Goal: Communication & Community: Share content

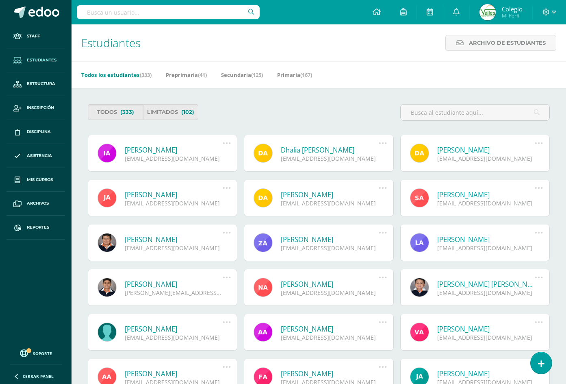
click at [139, 14] on input "text" at bounding box center [168, 12] width 183 height 14
click at [26, 225] on link "Reportes" at bounding box center [36, 227] width 59 height 24
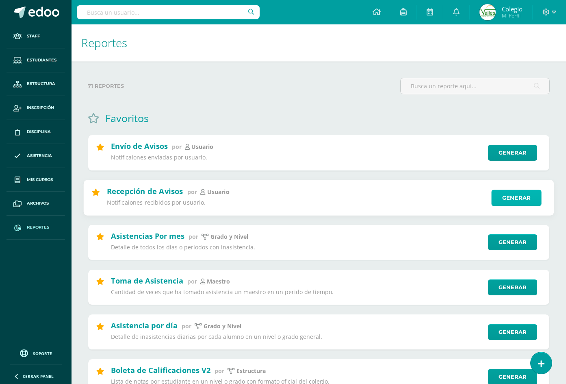
click at [536, 200] on link "Generar" at bounding box center [516, 197] width 50 height 16
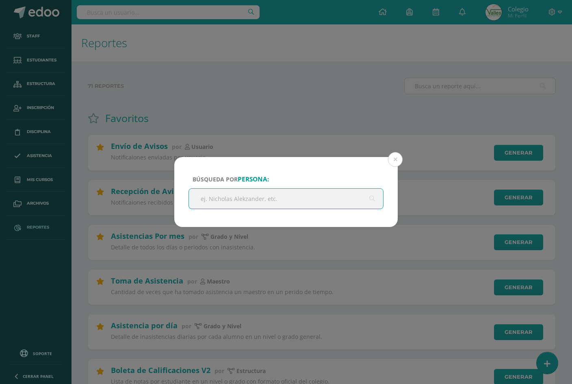
click at [308, 204] on input "text" at bounding box center [286, 199] width 194 height 20
type input "c"
type input "jimena valladares"
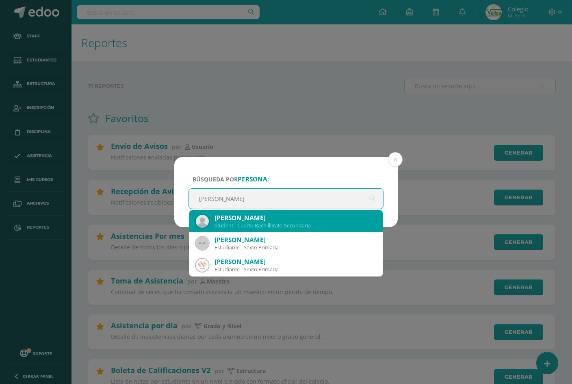
click at [298, 222] on div "Student - Cuarto Bachillerato Secundaria" at bounding box center [296, 225] width 162 height 7
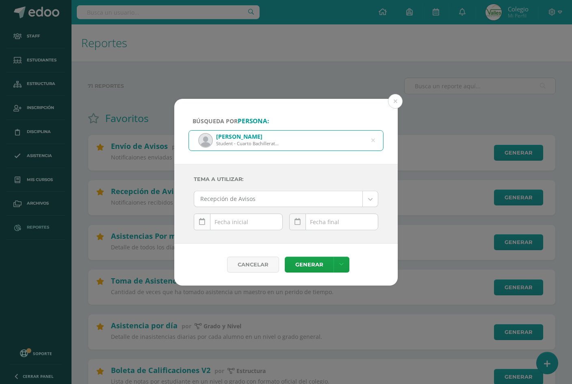
click at [203, 225] on icon at bounding box center [202, 221] width 6 height 7
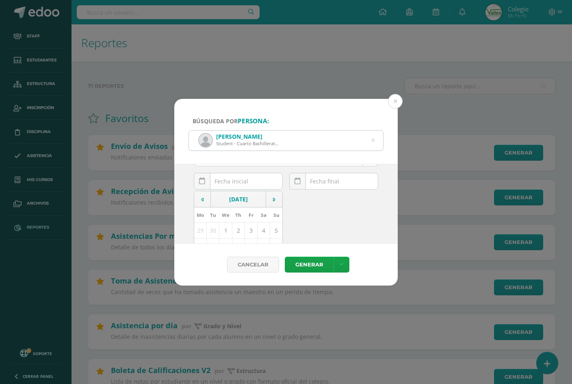
scroll to position [81, 0]
click at [197, 204] on td "6" at bounding box center [200, 206] width 13 height 16
type input "2025-10-06"
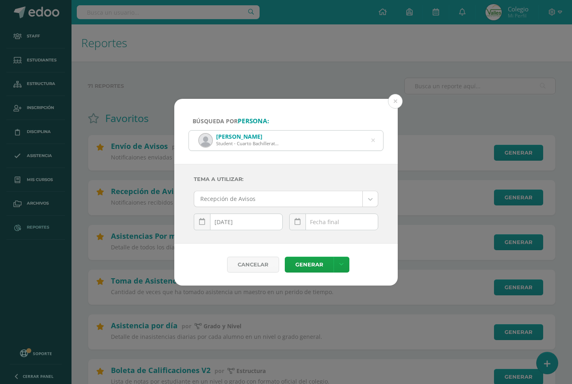
scroll to position [0, 0]
click at [300, 222] on icon at bounding box center [298, 221] width 6 height 7
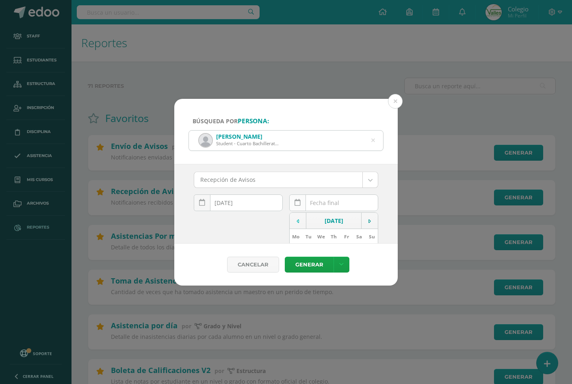
scroll to position [81, 0]
click at [340, 207] on td "10" at bounding box center [346, 206] width 13 height 16
type input "2025-10-10"
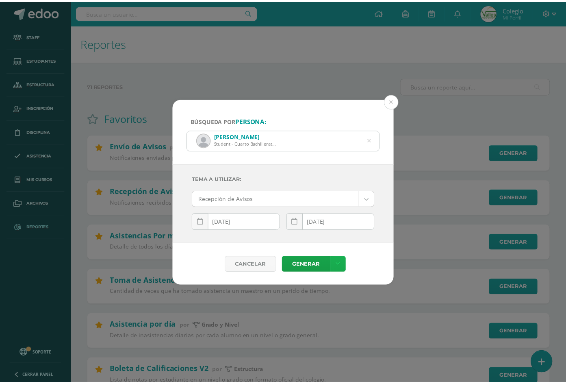
scroll to position [0, 0]
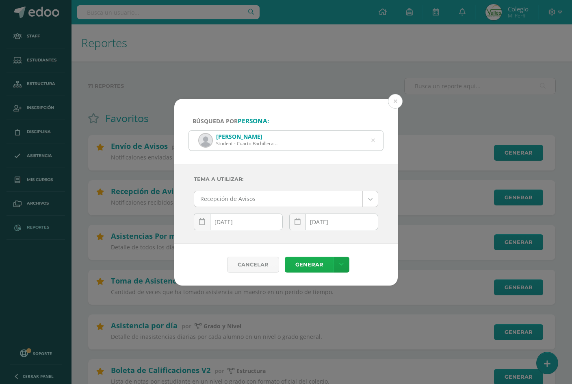
click at [311, 265] on link "Generar" at bounding box center [309, 264] width 49 height 16
click at [393, 101] on button at bounding box center [395, 101] width 15 height 15
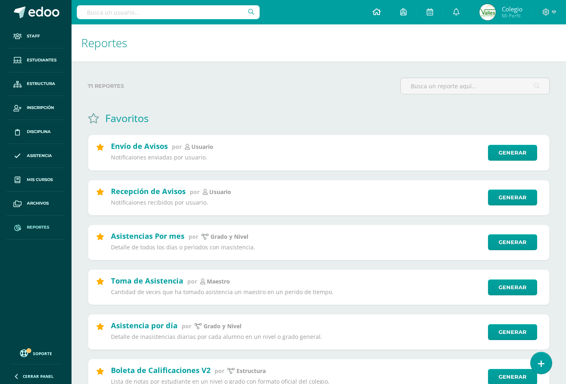
click at [382, 14] on link at bounding box center [377, 12] width 28 height 24
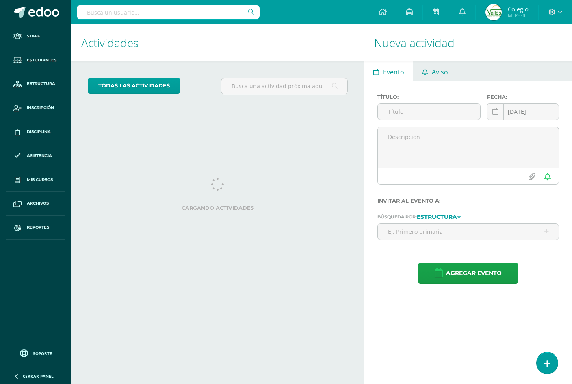
click at [437, 75] on span "Aviso" at bounding box center [440, 72] width 16 height 20
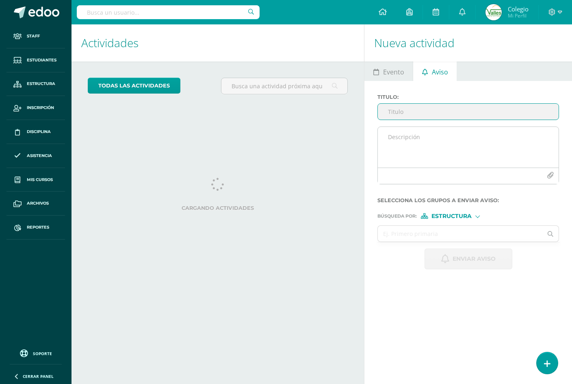
paste input "Entrega de calificaciones finales – Ciclo escolar 2025"
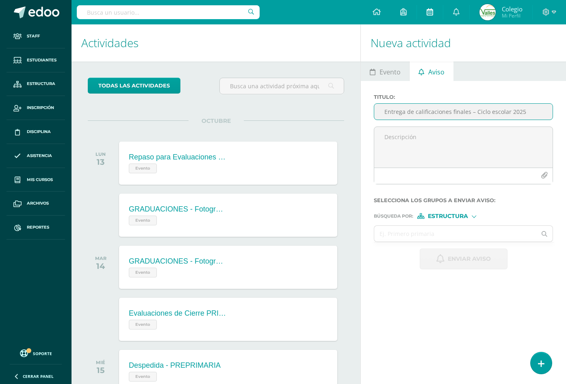
type input "Entrega de calificaciones finales – Ciclo escolar 2025"
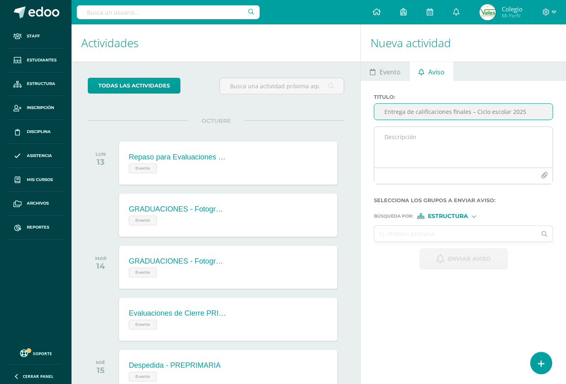
click at [393, 142] on textarea at bounding box center [463, 147] width 178 height 41
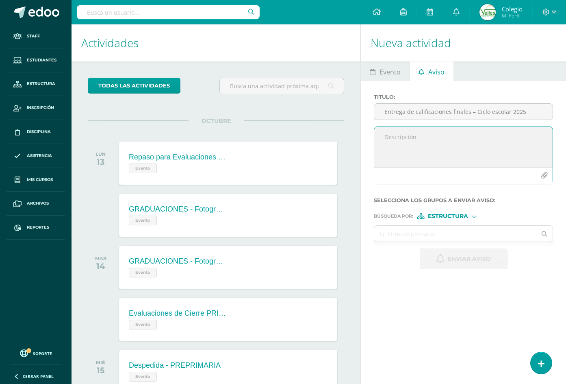
paste textarea "Estimados padres de familia: Reciban un cordial saludo. Les informamos que la e…"
click at [387, 145] on textarea "Estimados padres de familia: Reciban un cordial saludo. Les informamos que la e…" at bounding box center [463, 147] width 178 height 41
click at [383, 140] on textarea "Estimados padres de familia: Reciban un cordial saludo. Les informamos que la e…" at bounding box center [463, 147] width 178 height 41
click at [466, 138] on textarea "Estimados padres de familia: Reciban un cordial saludo. Les informamos que la e…" at bounding box center [463, 147] width 178 height 41
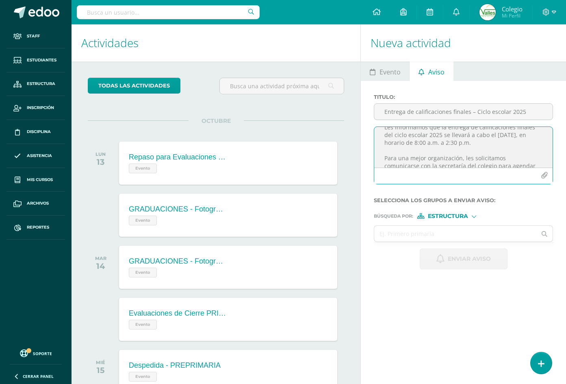
click at [404, 129] on textarea "Estimados padres de familia: Reciban un cordial saludo. Les informamos que la e…" at bounding box center [463, 147] width 178 height 41
click at [430, 154] on textarea "Estimados padres de familia: Reciban un cordial saludo. Les recordamos que la e…" at bounding box center [463, 147] width 178 height 41
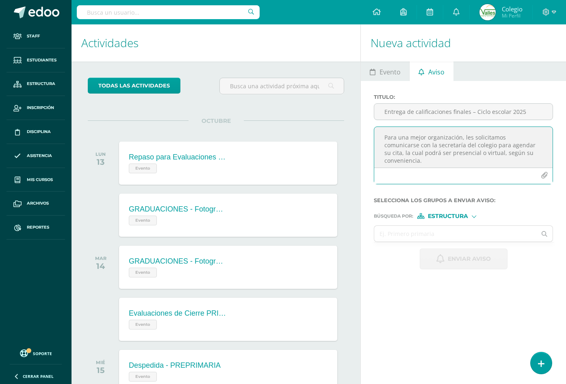
click at [415, 138] on textarea "Estimados padres de familia: Reciban un cordial saludo. Les recordamos que la e…" at bounding box center [463, 147] width 178 height 41
drag, startPoint x: 463, startPoint y: 137, endPoint x: 398, endPoint y: 139, distance: 65.1
click at [398, 139] on textarea "Estimados padres de familia: Reciban un cordial saludo. Les recordamos que la e…" at bounding box center [463, 147] width 178 height 41
click at [420, 148] on textarea "Estimados padres de familia: Reciban un cordial saludo. Les recordamos que la e…" at bounding box center [463, 147] width 178 height 41
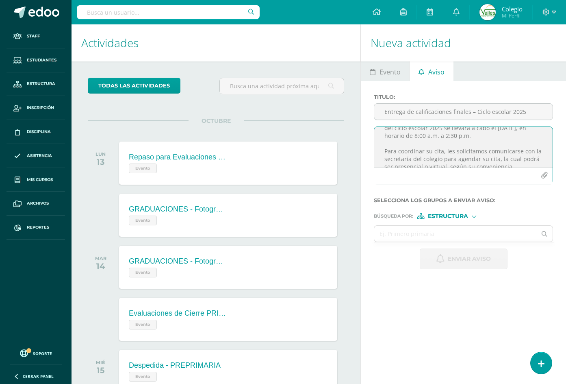
scroll to position [46, 0]
drag, startPoint x: 452, startPoint y: 135, endPoint x: 382, endPoint y: 150, distance: 71.5
click at [382, 150] on textarea "Estimados padres de familia: Reciban un cordial saludo. Les recordamos que la e…" at bounding box center [463, 147] width 178 height 41
click at [382, 151] on textarea "Estimados padres de familia: Reciban un cordial saludo. Les recordamos que la e…" at bounding box center [463, 147] width 178 height 41
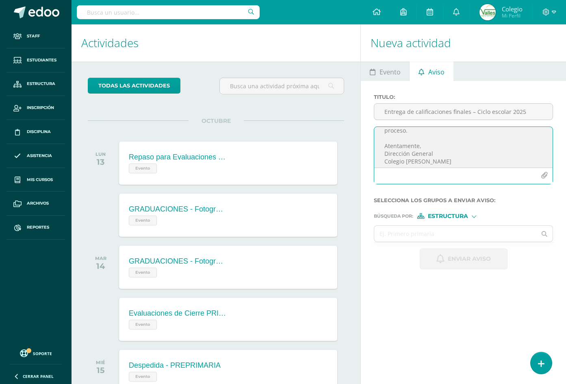
scroll to position [157, 0]
type textarea "Estimados padres de familia: Reciban un cordial saludo. Les recordamos que la e…"
click at [421, 235] on input "text" at bounding box center [455, 234] width 162 height 16
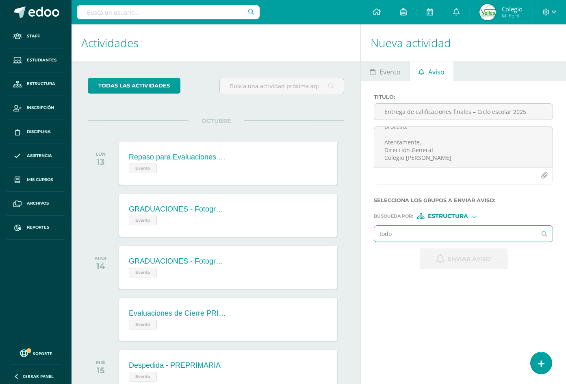
type input "todos"
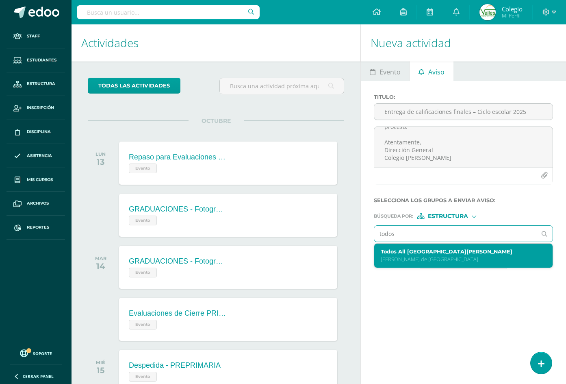
click at [422, 250] on label "Todos All Colegio School Valles de Vista Hermosa" at bounding box center [460, 251] width 159 height 6
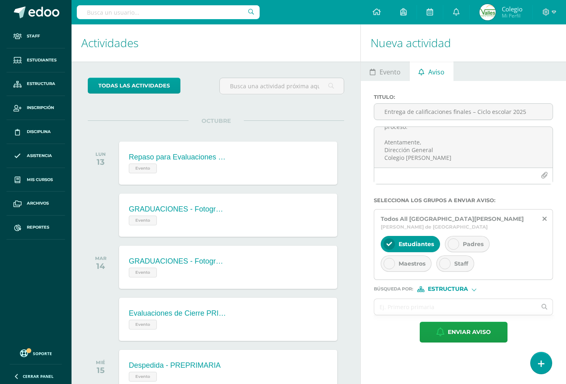
click at [463, 241] on span "Padres" at bounding box center [473, 243] width 21 height 7
click at [418, 260] on span "Maestros" at bounding box center [412, 263] width 27 height 7
click at [459, 267] on div "Staff" at bounding box center [455, 263] width 38 height 16
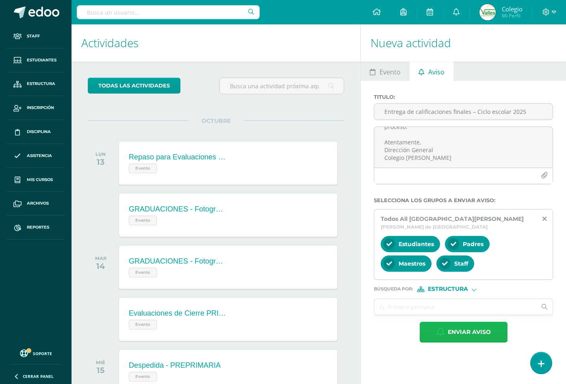
click at [462, 322] on span "Enviar aviso" at bounding box center [469, 332] width 43 height 20
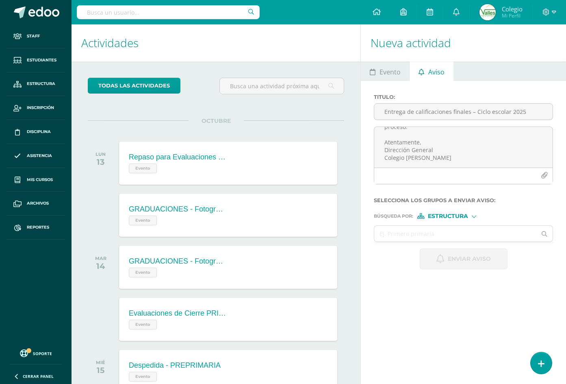
scroll to position [0, 0]
click at [40, 62] on span "Estudiantes" at bounding box center [42, 60] width 30 height 7
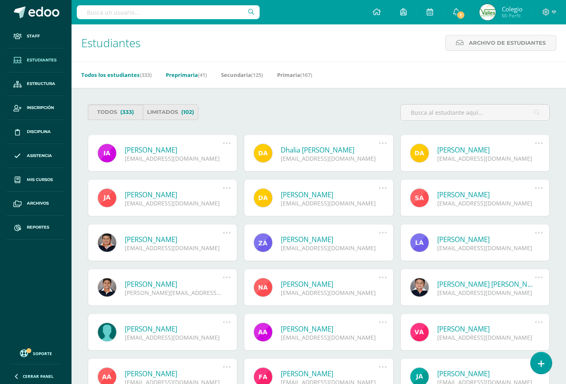
click at [195, 76] on link "Preprimaria (41)" at bounding box center [186, 74] width 41 height 13
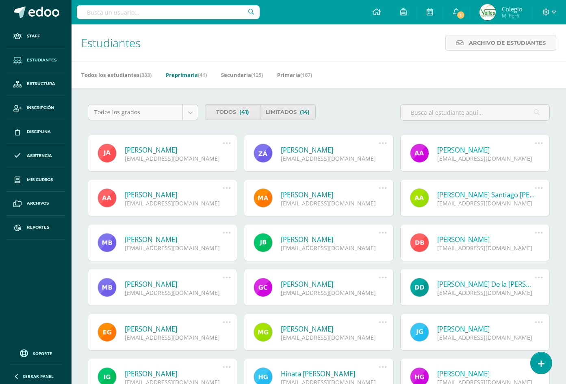
click at [195, 115] on body "Staff Estudiantes Estructura Inscripción Disciplina Asistencia Mis cursos Archi…" at bounding box center [283, 275] width 566 height 550
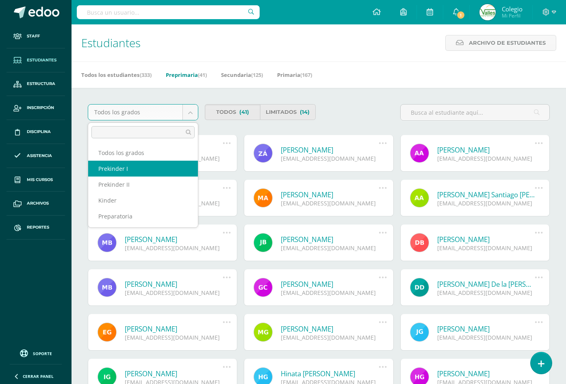
select select "3"
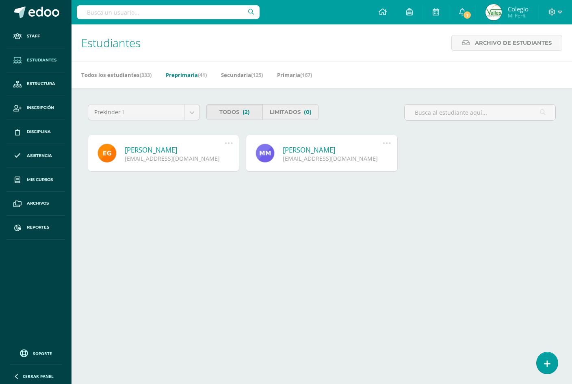
click at [296, 113] on link "Limitados (0)" at bounding box center [291, 112] width 56 height 16
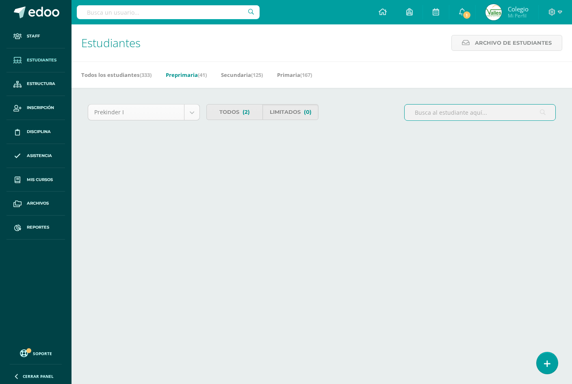
click at [191, 113] on body "Staff Estudiantes Estructura Inscripción Disciplina Asistencia Mis cursos Archi…" at bounding box center [286, 86] width 572 height 172
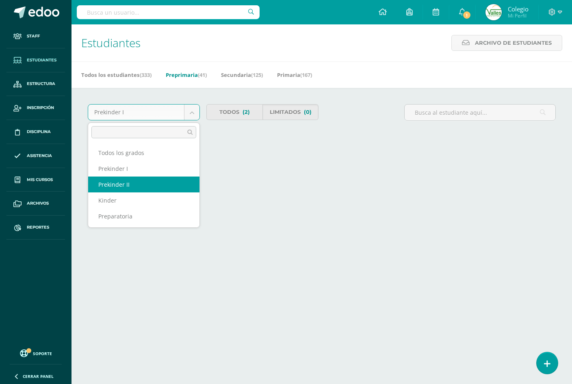
select select "4"
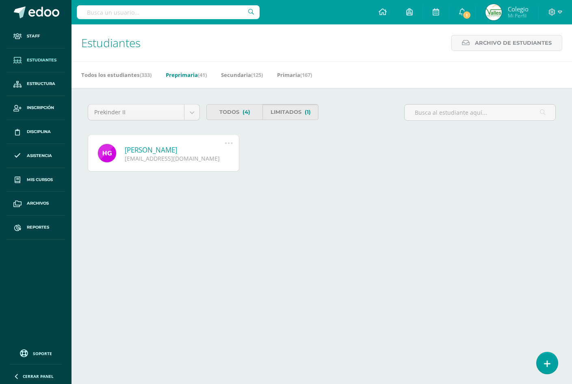
click at [293, 108] on link "Limitados (1)" at bounding box center [291, 112] width 56 height 16
click at [193, 112] on body "Staff Estudiantes Estructura Inscripción Disciplina Asistencia Mis cursos Archi…" at bounding box center [286, 108] width 572 height 217
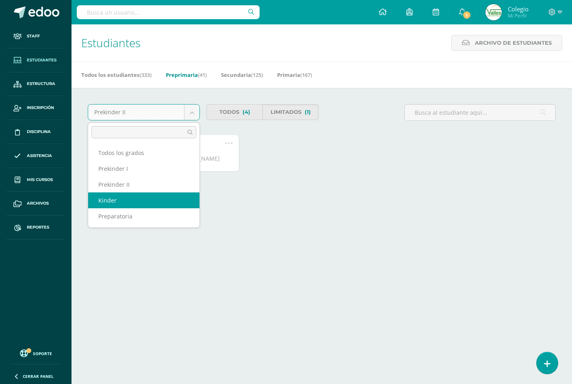
select select "5"
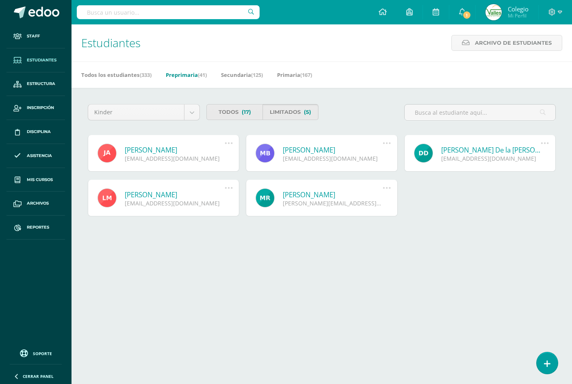
click at [281, 108] on link "Limitados (5)" at bounding box center [291, 112] width 56 height 16
click at [190, 111] on body "Staff Estudiantes Estructura Inscripción Disciplina Asistencia Mis cursos Archi…" at bounding box center [286, 130] width 572 height 261
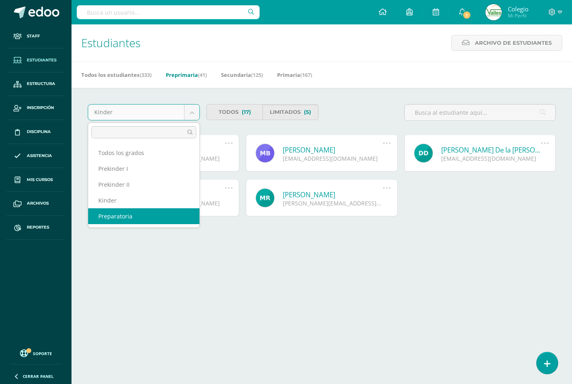
select select "6"
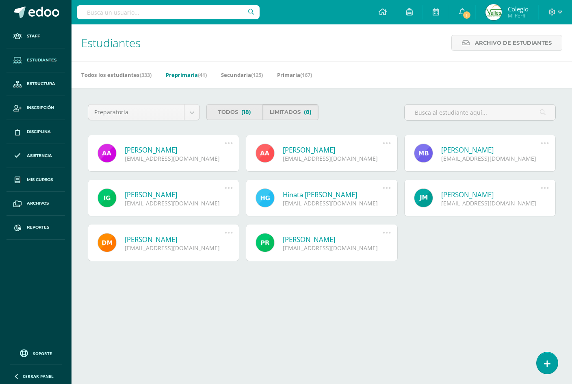
click at [274, 110] on link "Limitados (8)" at bounding box center [291, 112] width 56 height 16
click at [466, 247] on div "Alessandra Nicole Antón Girón alessandraanton@colegiovalles.com Deshabilitar us…" at bounding box center [322, 202] width 475 height 134
click at [380, 10] on icon at bounding box center [383, 11] width 8 height 7
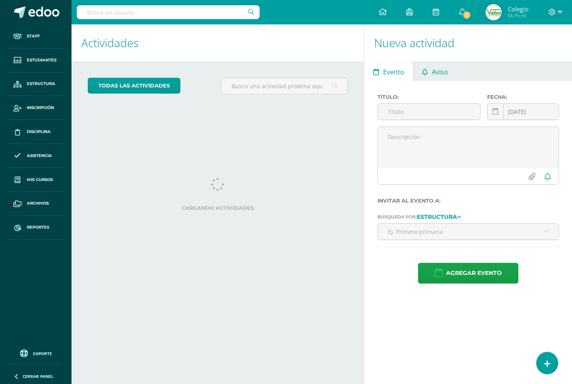
click at [433, 73] on span "Aviso" at bounding box center [440, 72] width 16 height 20
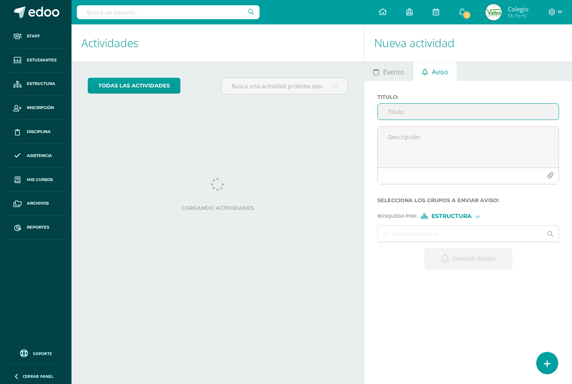
paste input "Recordatorio importante – Compra de entradas para la clausura"
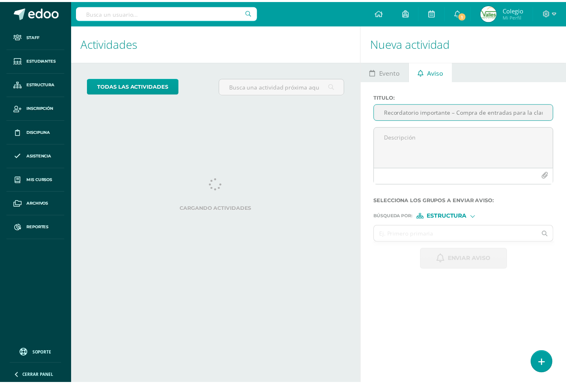
scroll to position [0, 9]
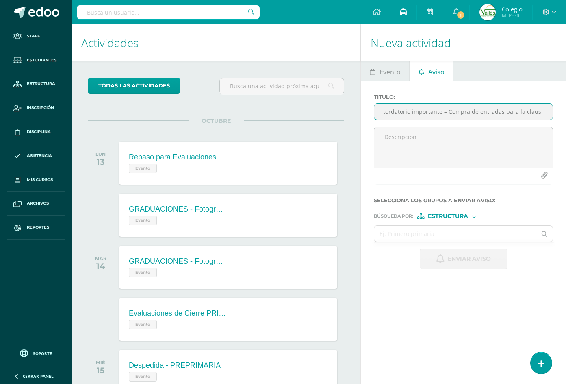
type input "Recordatorio importante – Compra de entradas para la clausura"
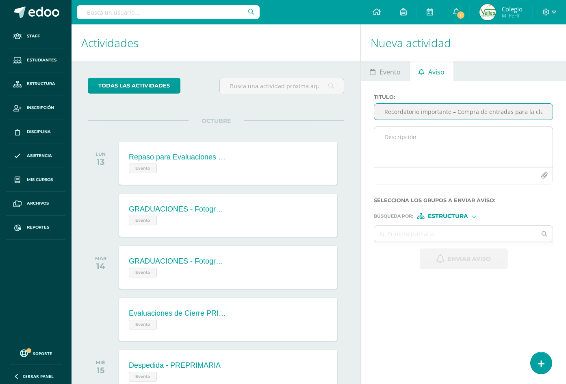
click at [392, 143] on textarea at bounding box center [463, 147] width 178 height 41
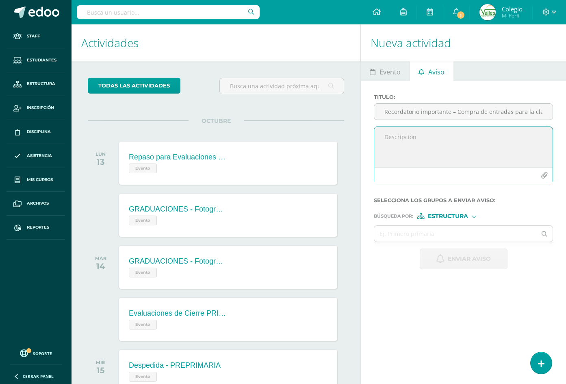
paste textarea "Estimados padres de familia: Reciban un cordial saludo. Les recordamos que la f…"
type textarea "Estimados padres de familia: Reciban un cordial saludo. Les recordamos que la f…"
click at [421, 238] on input "text" at bounding box center [455, 234] width 162 height 16
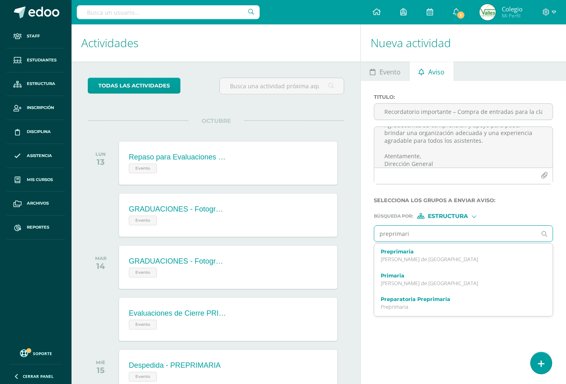
type input "preprimaria"
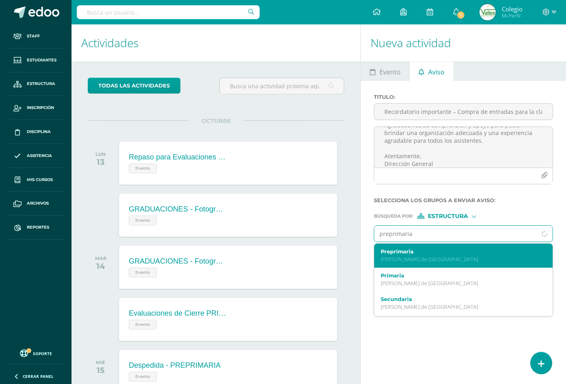
click at [421, 255] on div "Preprimaria Valles de Vista Hermosa" at bounding box center [460, 255] width 159 height 14
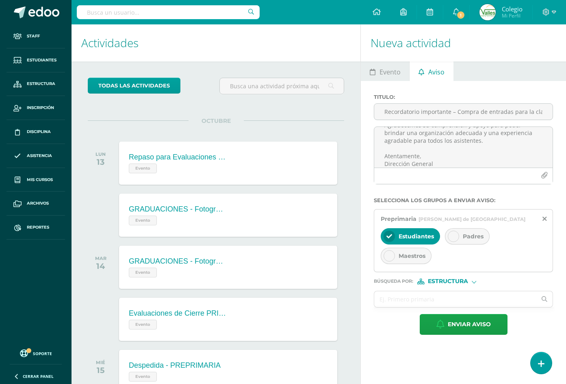
click at [470, 235] on span "Padres" at bounding box center [473, 235] width 21 height 7
click at [401, 251] on div "Maestros" at bounding box center [406, 256] width 51 height 16
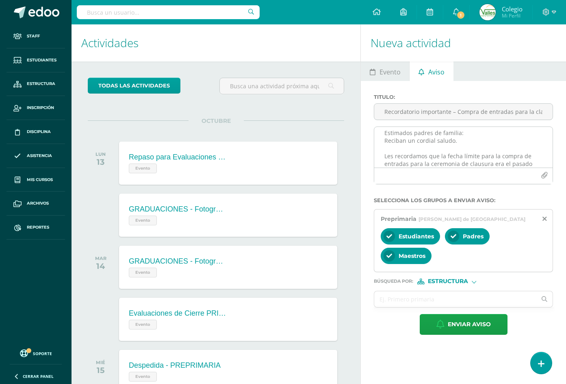
scroll to position [0, 0]
click at [478, 135] on textarea "Estimados padres de familia: Reciban un cordial saludo. Les recordamos que la f…" at bounding box center [463, 147] width 178 height 41
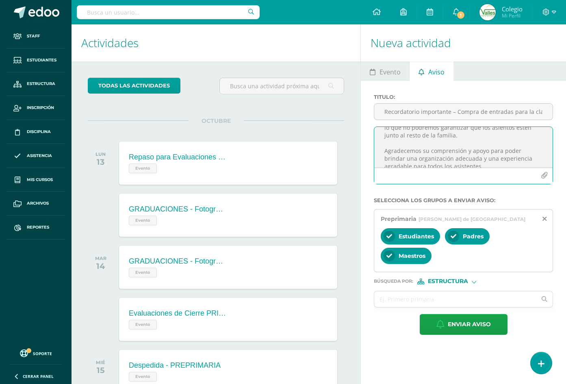
scroll to position [180, 0]
type textarea "Estimados padres de familia: Reciban un cordial saludo. Les recordamos que la f…"
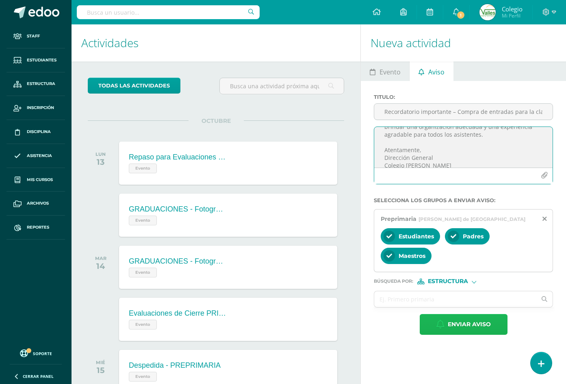
click at [466, 329] on span "Enviar aviso" at bounding box center [469, 324] width 43 height 20
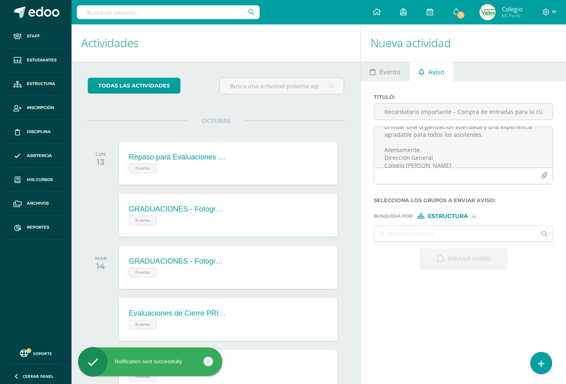
scroll to position [0, 0]
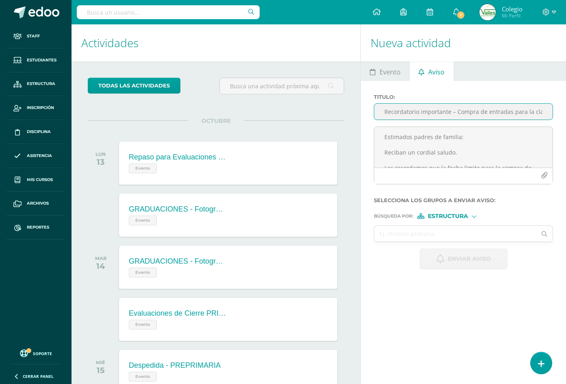
click at [424, 117] on input "Recordatorio importante – Compra de entradas para la clausura" at bounding box center [463, 112] width 178 height 16
paste input "Recordatorio importante – Compra de entradas para la graduación de sexto primar…"
type input "Recordatorio importante – Compra de entradas para la graduación de sexto primar…"
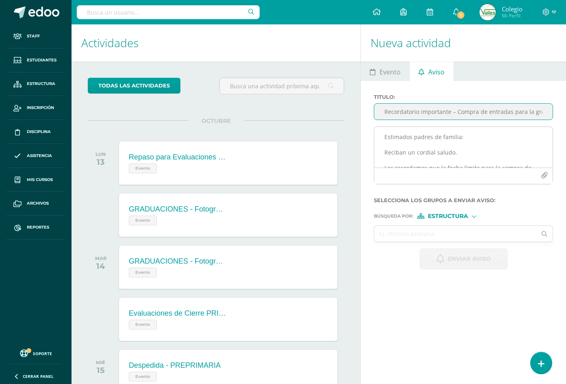
click at [408, 146] on textarea "Estimados padres de familia: Reciban un cordial saludo. Les recordamos que la f…" at bounding box center [463, 147] width 178 height 41
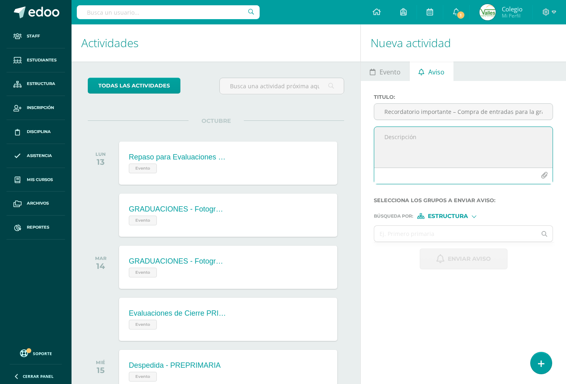
paste textarea "Estimados padres de familia: Reciban un cordial saludo. Les recordamos que la f…"
click at [480, 135] on textarea "Estimados padres de familia: Reciban un cordial saludo. Les recordamos que la f…" at bounding box center [463, 147] width 178 height 41
click at [436, 159] on textarea "Estimados padres de familia: Reciban un cordial saludo. Les recordamos que la f…" at bounding box center [463, 147] width 178 height 41
type textarea "Estimados padres de familia: Reciban un cordial saludo. Les recordamos que la f…"
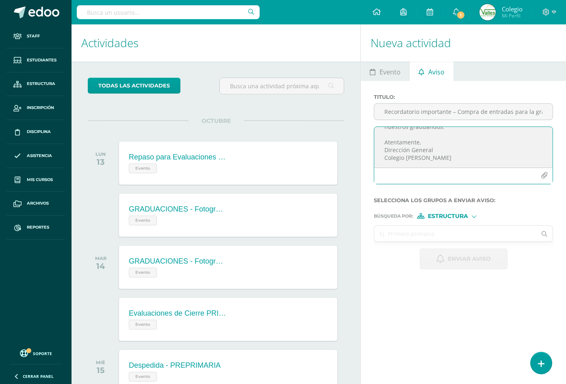
click at [439, 233] on input "text" at bounding box center [455, 234] width 162 height 16
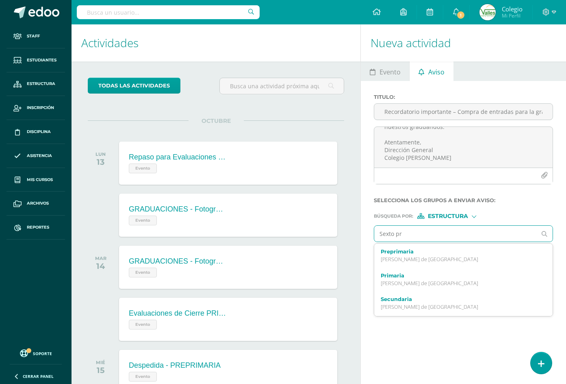
type input "Sexto pri"
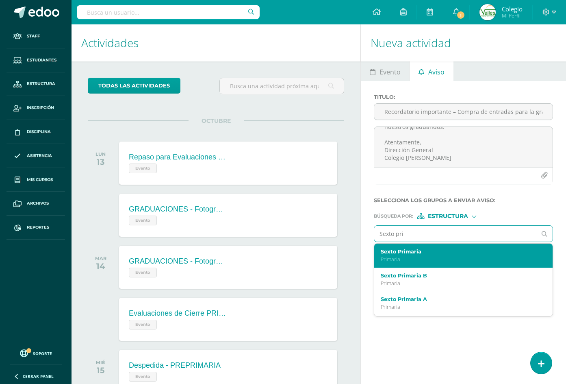
click at [439, 256] on p "Primaria" at bounding box center [460, 259] width 159 height 7
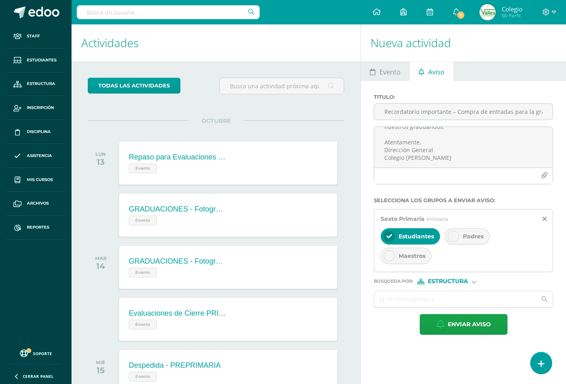
drag, startPoint x: 455, startPoint y: 236, endPoint x: 430, endPoint y: 252, distance: 29.9
click at [456, 236] on icon at bounding box center [454, 236] width 6 height 6
click at [419, 257] on span "Maestros" at bounding box center [412, 255] width 27 height 7
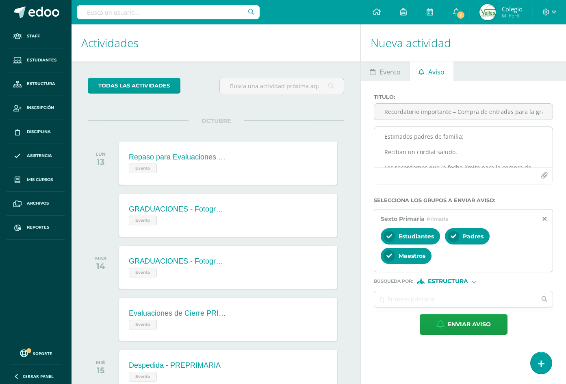
scroll to position [0, 0]
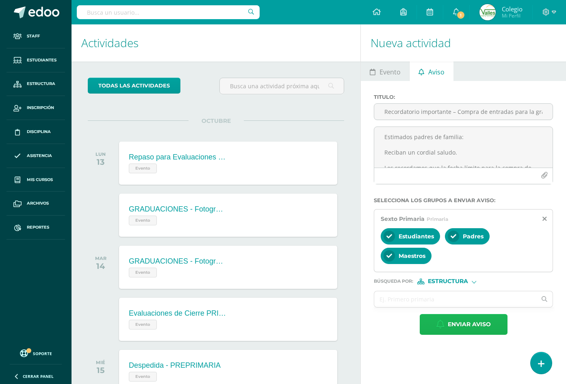
click at [454, 325] on span "Enviar aviso" at bounding box center [469, 324] width 43 height 20
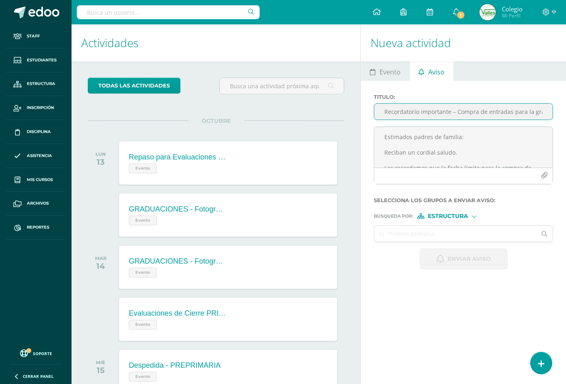
click at [415, 108] on input "Recordatorio importante – Compra de entradas para la graduación de sexto primar…" at bounding box center [463, 112] width 178 height 16
paste input "Recordatorio importante – Compra de entradas para la graduación de quinto bachi…"
type input "Recordatorio importante – Compra de entradas para la graduación de quinto bachi…"
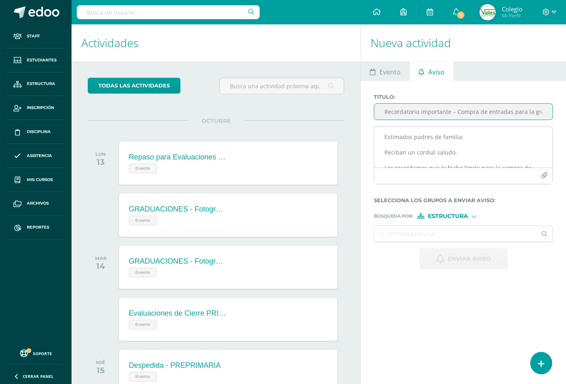
click at [411, 145] on textarea "Estimados padres de familia: Reciban un cordial saludo. Les recordamos que la f…" at bounding box center [463, 147] width 178 height 41
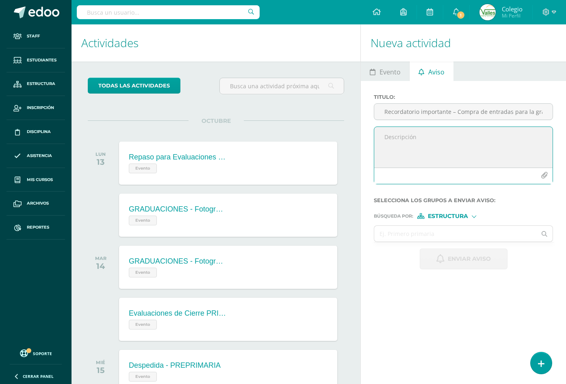
paste textarea "Estimados padres de familia: Reciban un cordial saludo. Les recordamos que la f…"
type textarea "Estimados padres de familia: Reciban un cordial saludo. Les recordamos que la f…"
click at [415, 231] on input "text" at bounding box center [455, 234] width 162 height 16
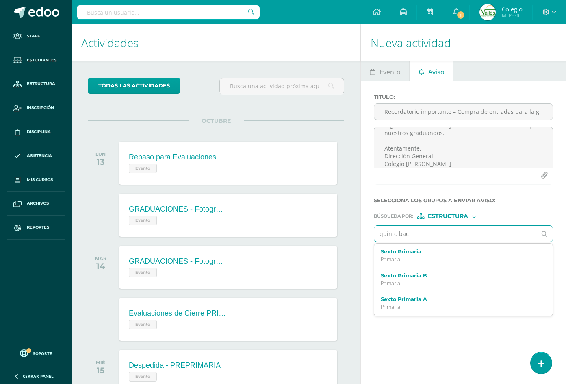
type input "quinto bach"
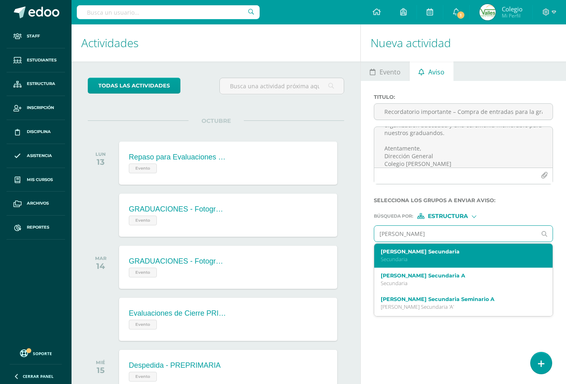
click at [421, 252] on label "Quinto Bachillerato Secundaria" at bounding box center [460, 251] width 159 height 6
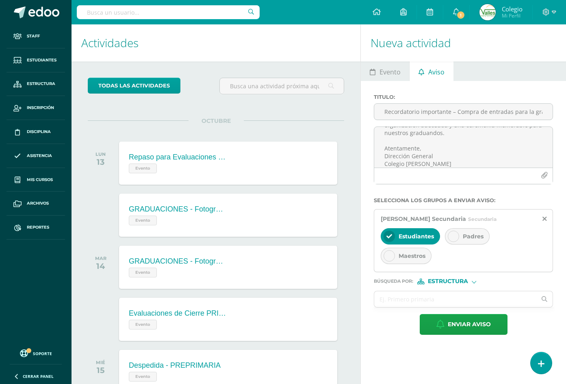
drag, startPoint x: 467, startPoint y: 229, endPoint x: 423, endPoint y: 255, distance: 51.2
click at [467, 229] on div "Padres" at bounding box center [467, 236] width 45 height 16
click at [418, 250] on div "Maestros" at bounding box center [406, 256] width 51 height 16
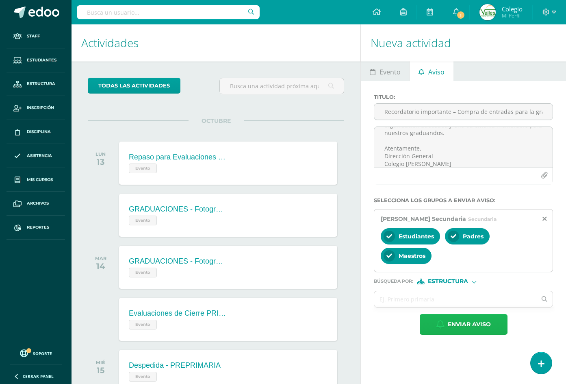
click at [475, 328] on span "Enviar aviso" at bounding box center [469, 324] width 43 height 20
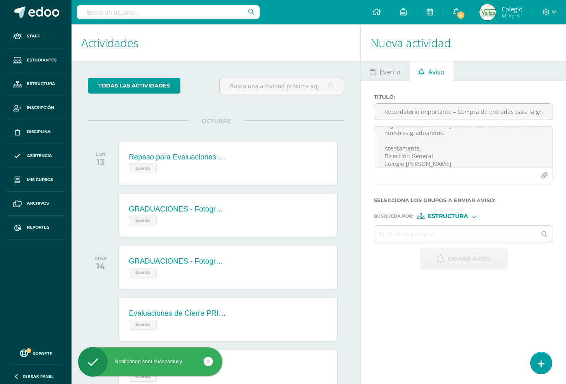
scroll to position [0, 0]
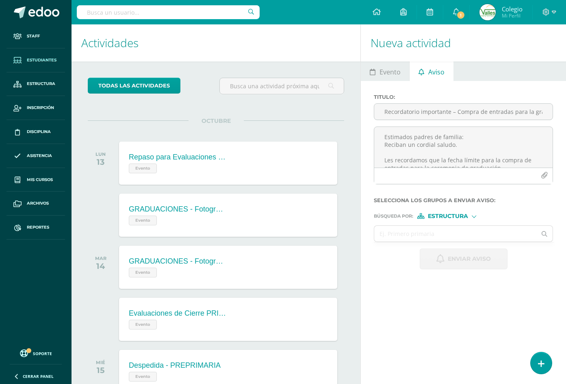
click at [41, 59] on span "Estudiantes" at bounding box center [42, 60] width 30 height 7
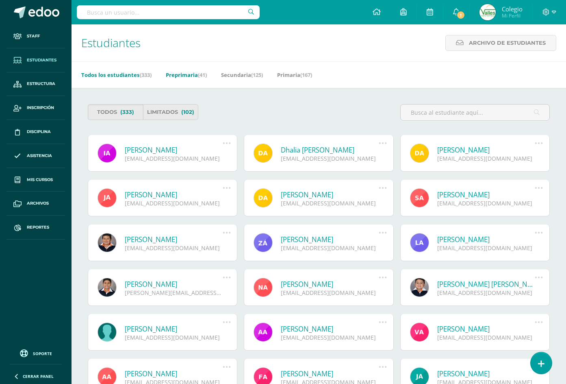
click at [181, 75] on link "Preprimaria (41)" at bounding box center [186, 74] width 41 height 13
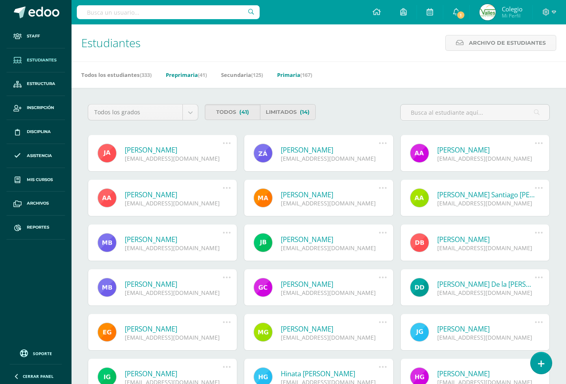
click at [285, 72] on link "Primaria (167)" at bounding box center [294, 74] width 35 height 13
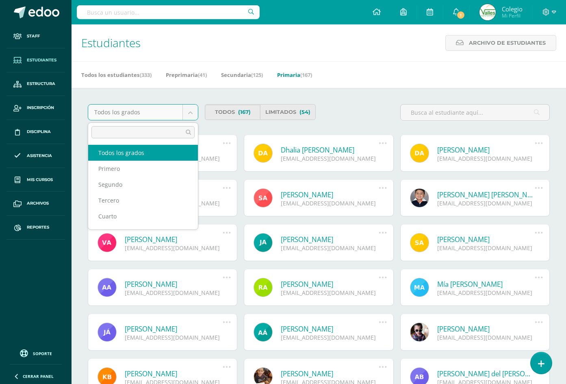
click at [188, 111] on body "Staff Estudiantes Estructura Inscripción Disciplina Asistencia Mis cursos Archi…" at bounding box center [283, 275] width 566 height 550
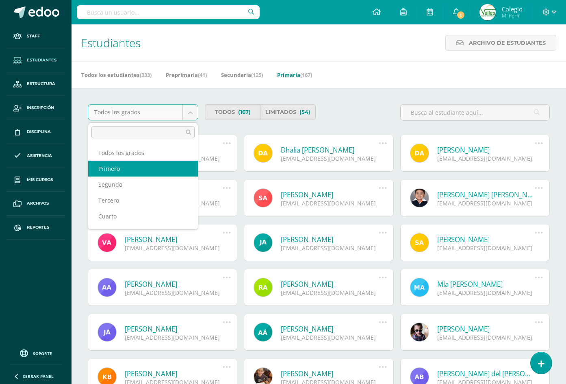
select select "7"
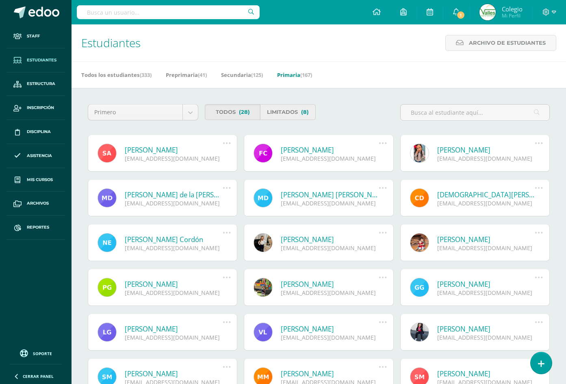
click at [291, 111] on link "Limitados (8)" at bounding box center [287, 112] width 55 height 16
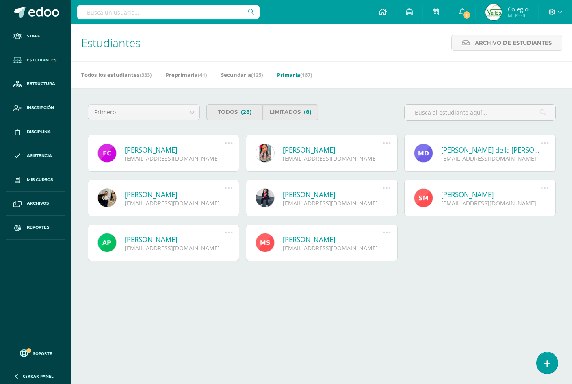
click at [386, 7] on link at bounding box center [383, 12] width 28 height 24
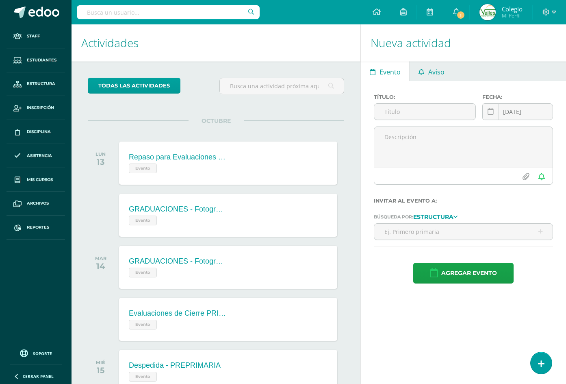
click at [428, 74] on link "Aviso" at bounding box center [431, 71] width 43 height 20
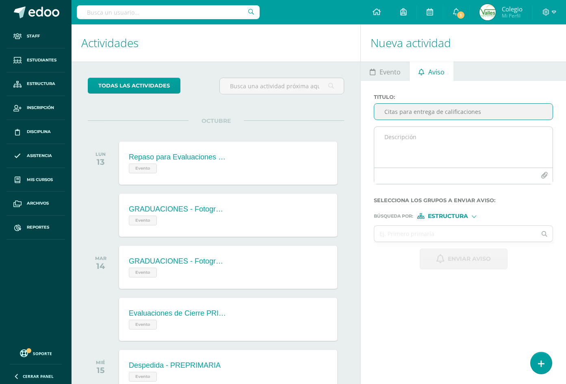
type input "Citas para entrega de calificaciones"
click at [430, 132] on textarea at bounding box center [463, 147] width 178 height 41
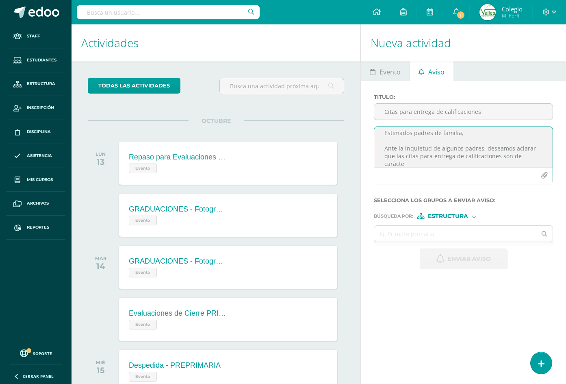
scroll to position [4, 0]
type textarea "Estimados padres de familia, Ante la inquietud de algunos padres, deseamos acla…"
click at [418, 163] on textarea "Estimados padres de familia, Ante la inquietud de algunos padres, deseamos acla…" at bounding box center [463, 147] width 178 height 41
type textarea "Estimados padres de familia, Ante la inquietud de algunos padres, deseamos acla…"
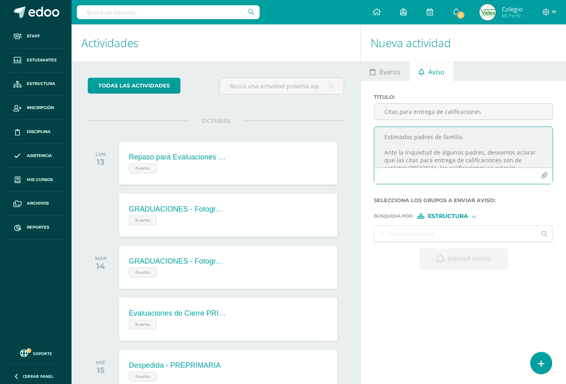
scroll to position [49, 0]
drag, startPoint x: 383, startPoint y: 136, endPoint x: 470, endPoint y: 178, distance: 96.3
click at [470, 178] on div "Estimados padres de familia, Ante la inquietud de algunos padres, deseamos acla…" at bounding box center [463, 155] width 179 height 58
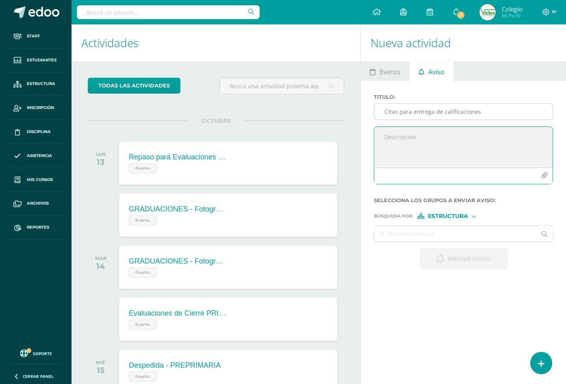
click at [423, 111] on input "Citas para entrega de calificaciones" at bounding box center [463, 112] width 178 height 16
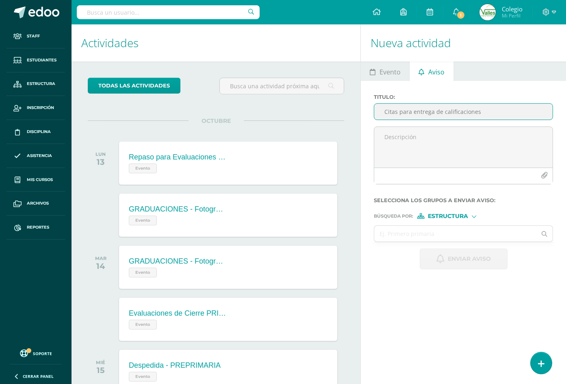
click at [423, 111] on input "Citas para entrega de calificaciones" at bounding box center [463, 112] width 178 height 16
paste input "Aclaración sobre las c"
type input "Aclaración sobre las citas para entrega de calificaciones"
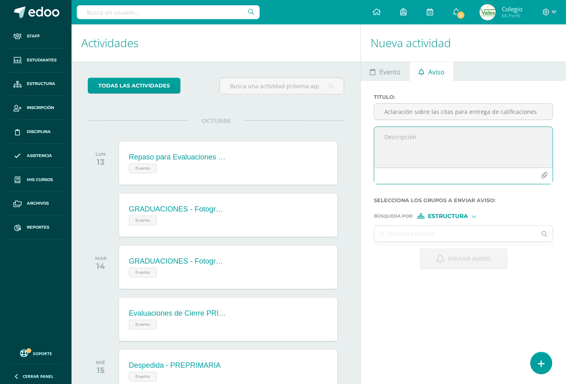
click at [426, 131] on textarea at bounding box center [463, 147] width 178 height 41
paste textarea "Estimados padres de familia: Reciban un cordial saludo. Ante la inquietud de al…"
click at [416, 146] on textarea "Estimados padres de familia: Reciban un cordial saludo. Ante la inquietud de al…" at bounding box center [463, 147] width 178 height 41
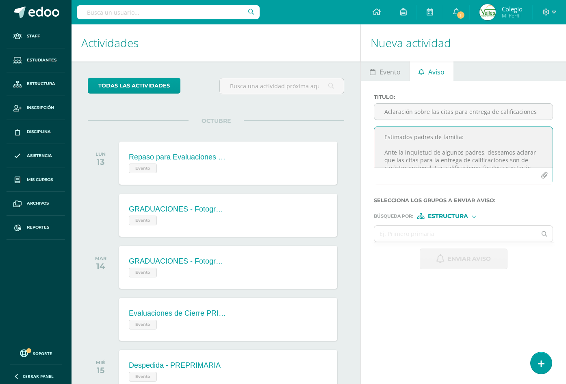
click at [463, 143] on textarea "Estimados padres de familia: Ante la inquietud de algunos padres, deseamos acla…" at bounding box center [463, 147] width 178 height 41
type textarea "Estimados padres de familia: Ante la inquietud de algunos padres, deseamos acla…"
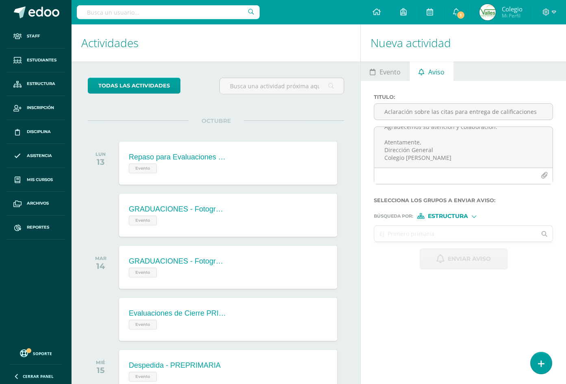
click at [425, 234] on input "text" at bounding box center [455, 234] width 162 height 16
type input "todos"
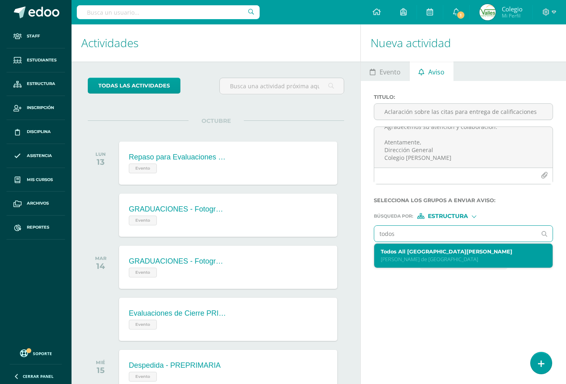
click at [425, 249] on label "Todos All Colegio School Valles de Vista Hermosa" at bounding box center [460, 251] width 159 height 6
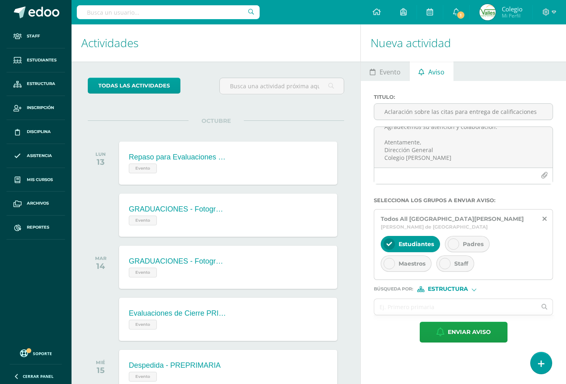
drag, startPoint x: 468, startPoint y: 240, endPoint x: 439, endPoint y: 250, distance: 31.2
click at [469, 240] on span "Padres" at bounding box center [473, 243] width 21 height 7
click at [401, 267] on span "Maestros" at bounding box center [412, 263] width 27 height 7
click at [475, 259] on div "Estudiantes Padres Maestros Staff" at bounding box center [463, 254] width 165 height 39
click at [465, 265] on span "Staff" at bounding box center [461, 263] width 14 height 7
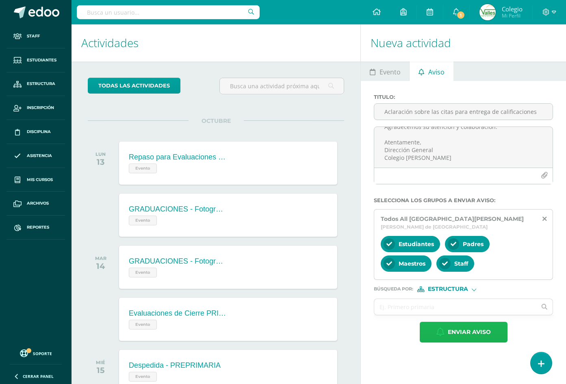
click at [458, 328] on span "Enviar aviso" at bounding box center [469, 332] width 43 height 20
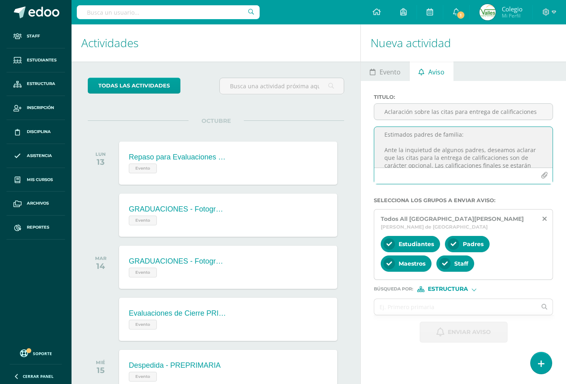
scroll to position [0, 0]
drag, startPoint x: 432, startPoint y: 157, endPoint x: 345, endPoint y: 98, distance: 104.7
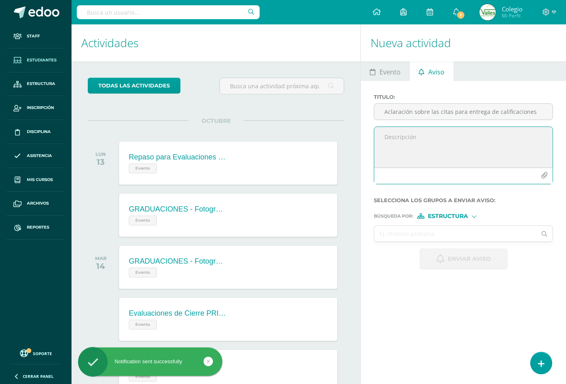
click at [37, 59] on span "Estudiantes" at bounding box center [42, 60] width 30 height 7
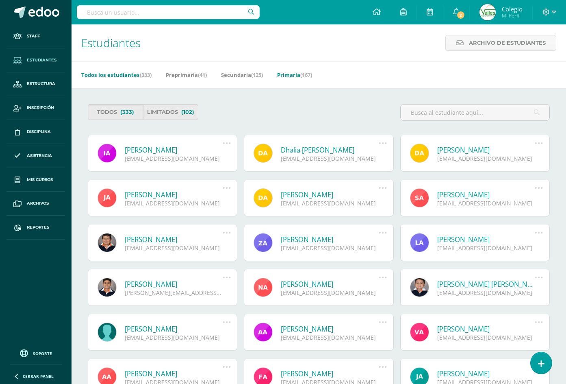
click at [284, 71] on link "Primaria (167)" at bounding box center [294, 74] width 35 height 13
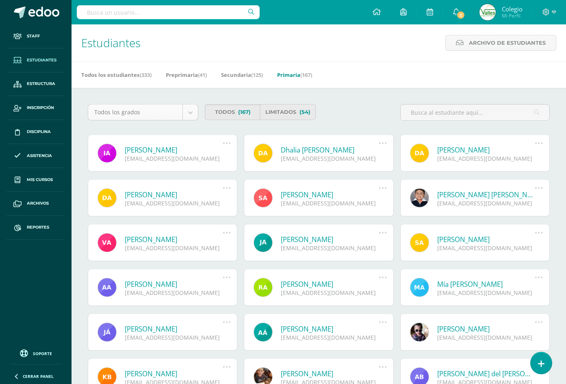
click at [187, 111] on body "Staff Estudiantes Estructura Inscripción Disciplina Asistencia Mis cursos Archi…" at bounding box center [283, 275] width 566 height 550
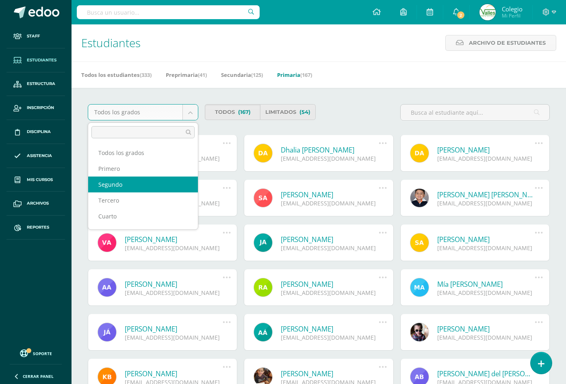
select select "8"
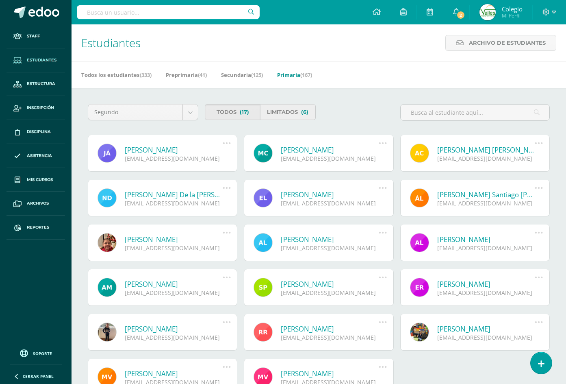
click at [286, 114] on link "Limitados (6)" at bounding box center [287, 112] width 55 height 16
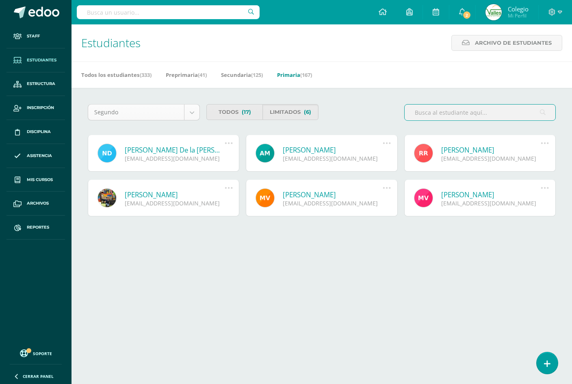
click at [185, 113] on body "Staff Estudiantes Estructura Inscripción Disciplina Asistencia Mis cursos Archi…" at bounding box center [286, 130] width 572 height 261
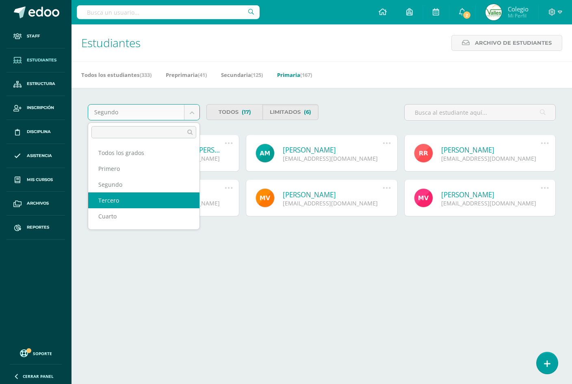
select select "9"
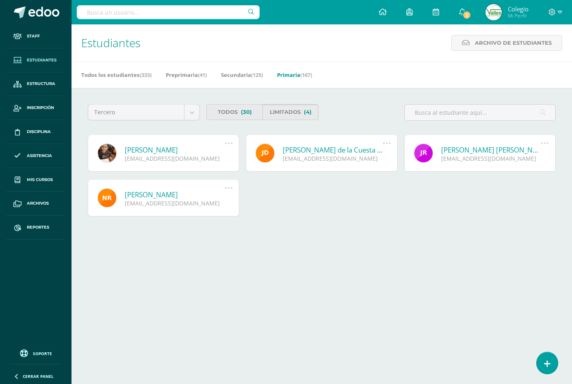
click at [277, 107] on link "Limitados (4)" at bounding box center [291, 112] width 56 height 16
click at [191, 111] on body "Staff Estudiantes Estructura Inscripción Disciplina Asistencia Mis cursos Archi…" at bounding box center [286, 130] width 572 height 261
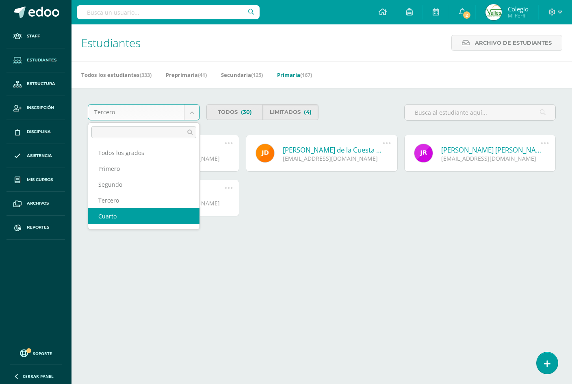
select select "10"
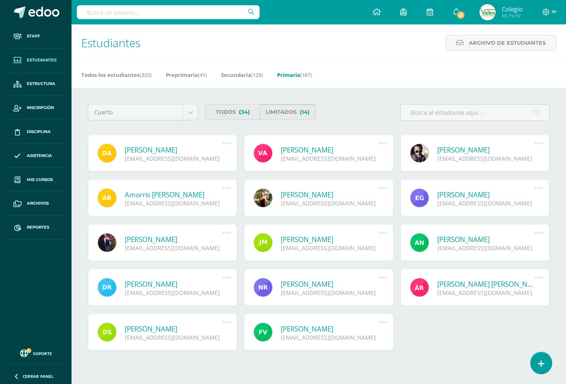
click at [277, 111] on link "Limitados (14)" at bounding box center [287, 112] width 55 height 16
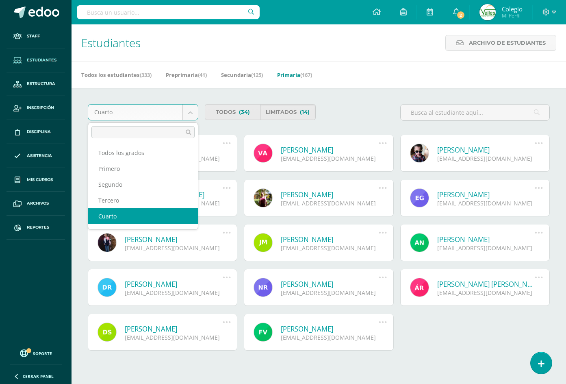
click at [188, 113] on body "Staff Estudiantes Estructura Inscripción Disciplina Asistencia Mis cursos Archi…" at bounding box center [283, 197] width 566 height 395
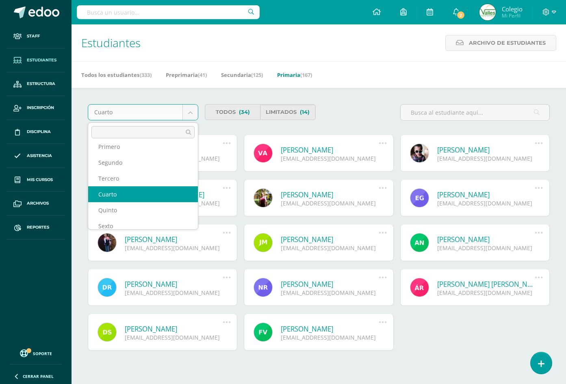
scroll to position [30, 0]
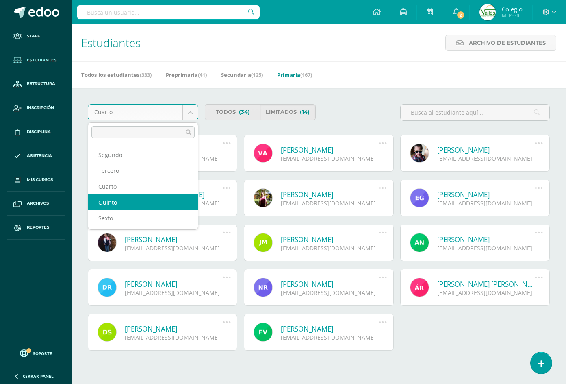
select select "11"
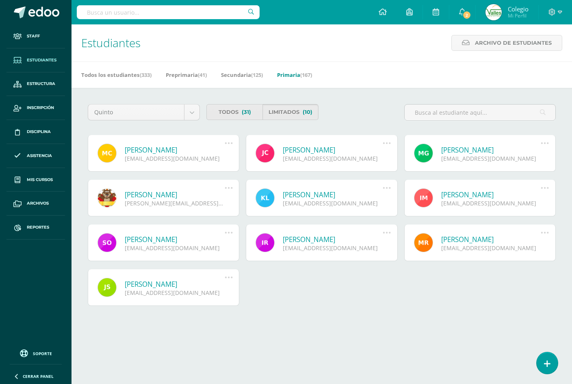
click at [290, 112] on link "Limitados (10)" at bounding box center [291, 112] width 56 height 16
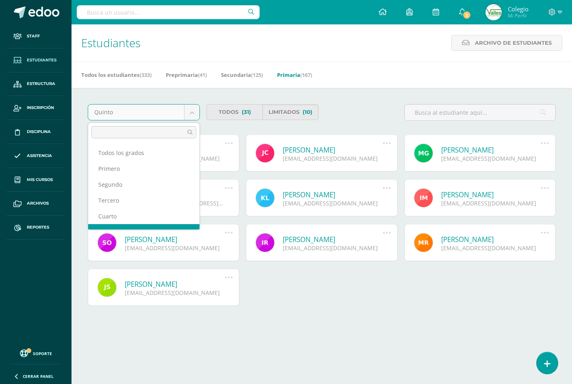
click at [189, 113] on body "Staff Estudiantes Estructura Inscripción Disciplina Asistencia Mis cursos Archi…" at bounding box center [286, 175] width 572 height 351
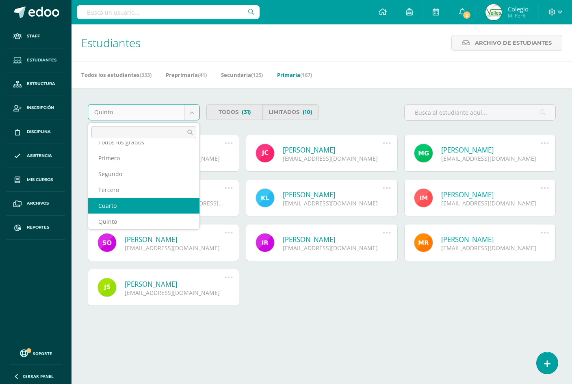
scroll to position [30, 0]
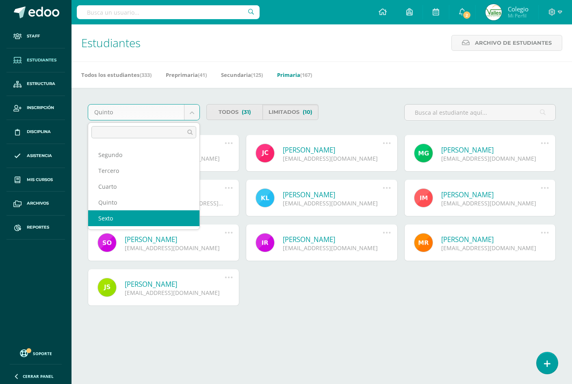
select select "12"
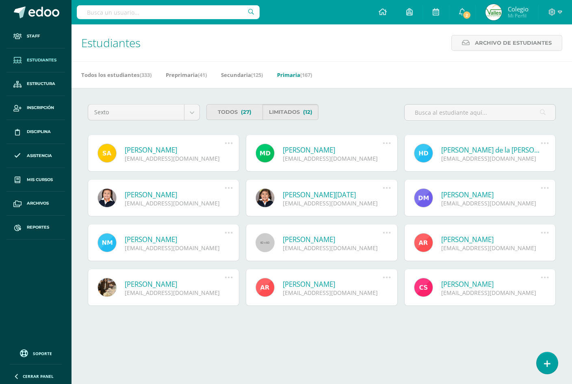
click at [295, 111] on link "Limitados (12)" at bounding box center [291, 112] width 56 height 16
click at [282, 113] on link "Limitados (12)" at bounding box center [291, 112] width 56 height 16
click at [382, 12] on icon at bounding box center [383, 11] width 8 height 7
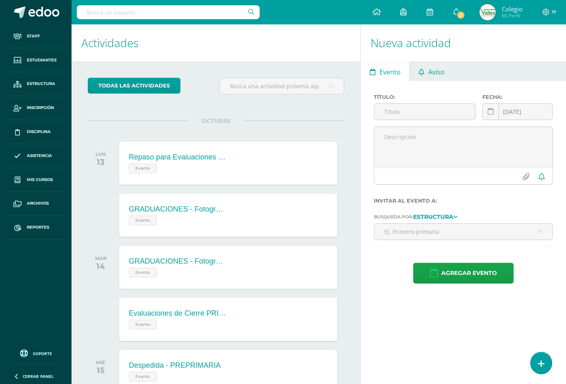
click at [423, 71] on icon at bounding box center [422, 72] width 6 height 7
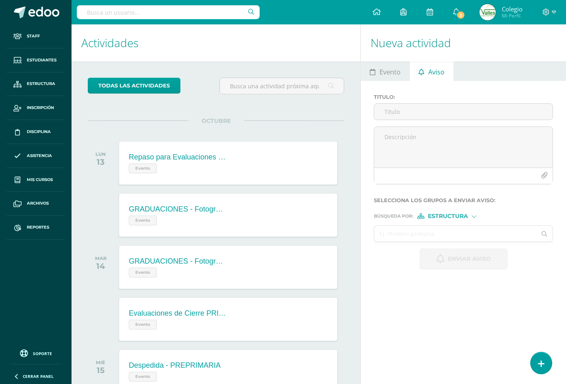
scroll to position [81, 0]
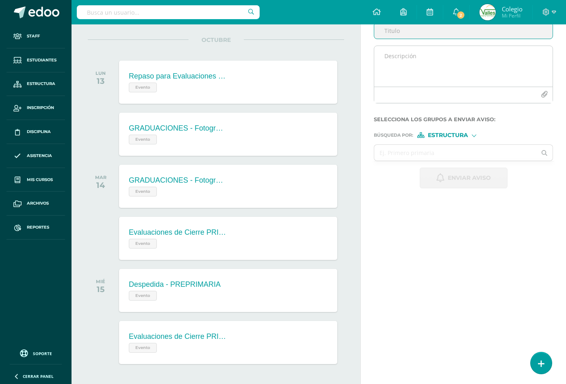
click at [400, 60] on textarea at bounding box center [463, 66] width 178 height 41
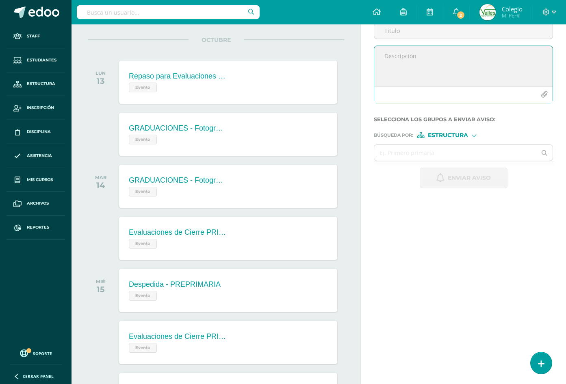
paste textarea "Insolvente"
click at [395, 50] on textarea "Insolvente" at bounding box center [463, 66] width 178 height 41
paste textarea "Estimados padres de familia: Reciban un cordial saludo. Nos encontramos muy cer…"
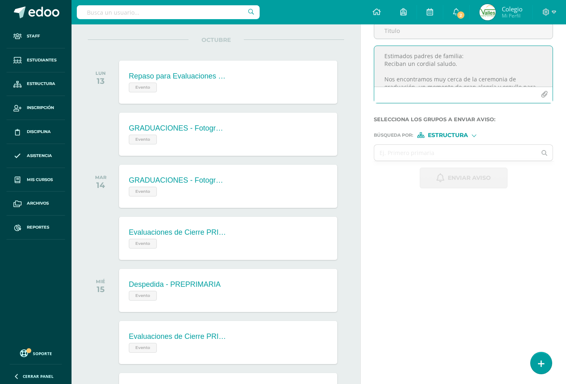
scroll to position [120, 0]
type textarea "Estimados padres de familia: Reciban un cordial saludo. Nos encontramos muy cer…"
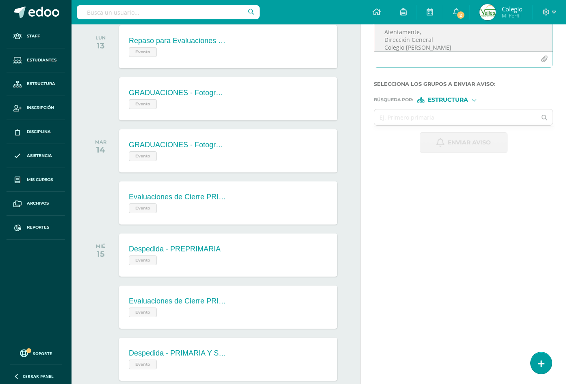
scroll to position [40, 0]
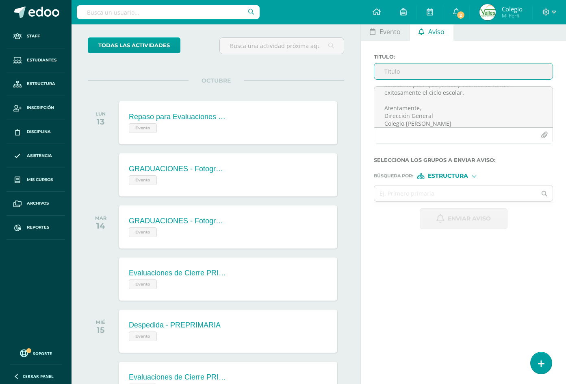
click at [405, 68] on input "Titulo :" at bounding box center [463, 71] width 178 height 16
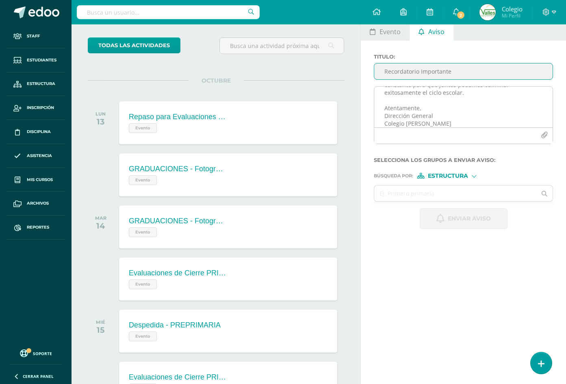
type input "Recordatorio Importante"
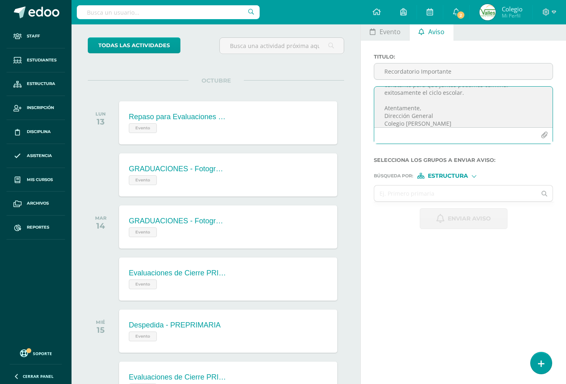
click at [438, 100] on textarea "Estimados padres de familia: Reciban un cordial saludo. Nos encontramos muy cer…" at bounding box center [463, 107] width 178 height 41
click at [471, 95] on textarea "Estimados padres de familia: Reciban un cordial saludo. Nos encontramos muy cer…" at bounding box center [463, 107] width 178 height 41
drag, startPoint x: 462, startPoint y: 111, endPoint x: 382, endPoint y: 109, distance: 79.7
click at [382, 109] on textarea "Estimados padres de familia: Reciban un cordial saludo. Nos encontramos muy cer…" at bounding box center [463, 107] width 178 height 41
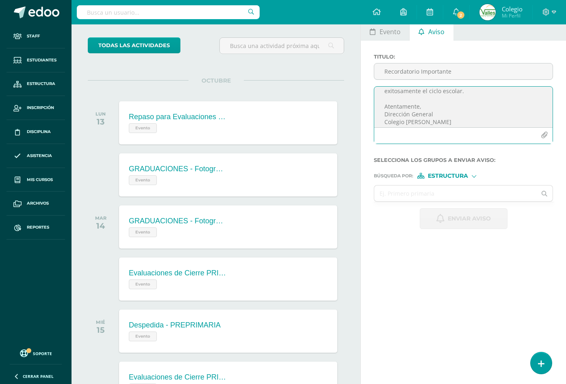
scroll to position [118, 0]
type textarea "Estimados padres de familia: Nos encontramos muy cerca de la ceremonia de gradu…"
click at [456, 200] on input "text" at bounding box center [455, 193] width 162 height 16
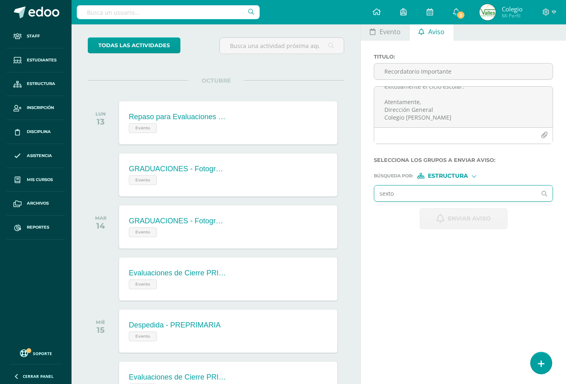
type input "sexto a"
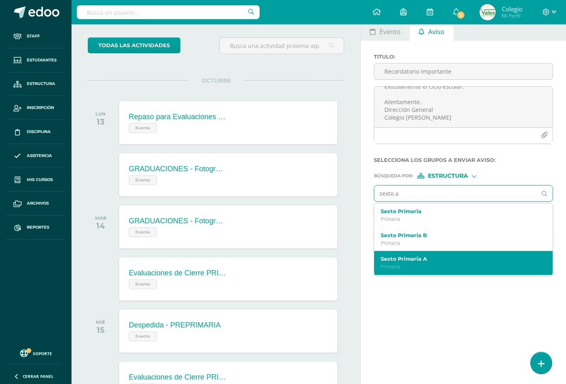
click at [431, 262] on label "Sexto Primaria A" at bounding box center [460, 259] width 159 height 6
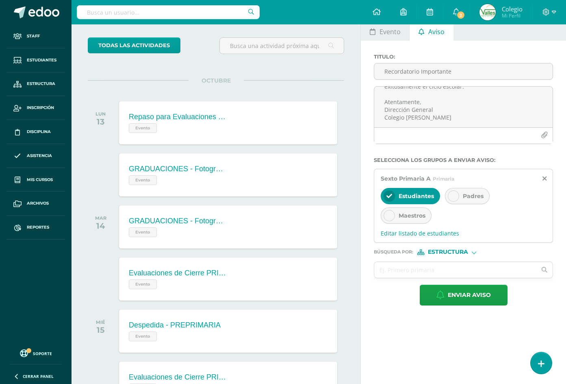
click at [460, 200] on div "Padres" at bounding box center [467, 196] width 45 height 16
click at [410, 234] on span "Editar listado de estudiantes" at bounding box center [463, 233] width 165 height 8
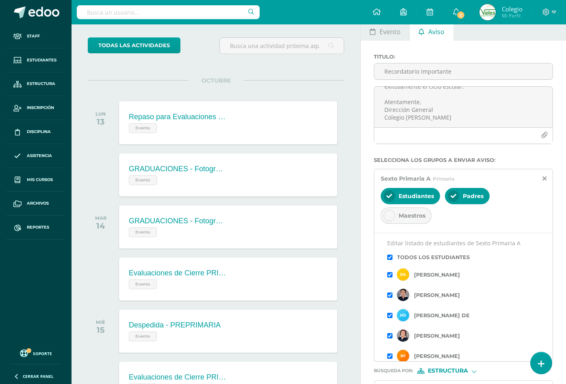
click at [391, 256] on input "checkbox" at bounding box center [389, 256] width 5 height 5
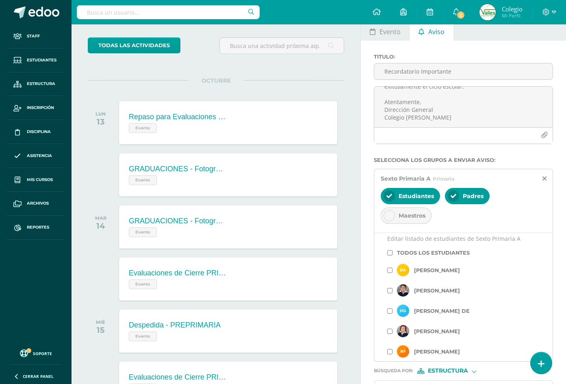
scroll to position [0, 0]
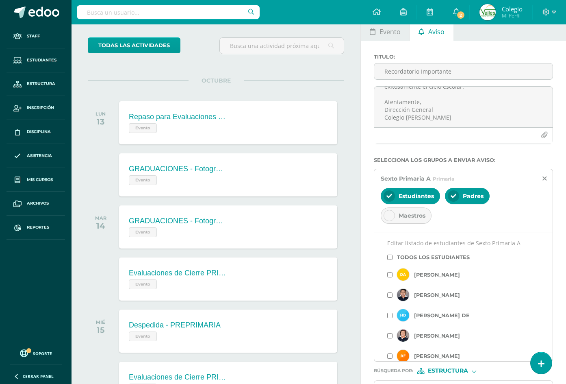
click at [391, 315] on input "checkbox" at bounding box center [389, 315] width 5 height 5
click at [389, 337] on input "checkbox" at bounding box center [389, 335] width 5 height 5
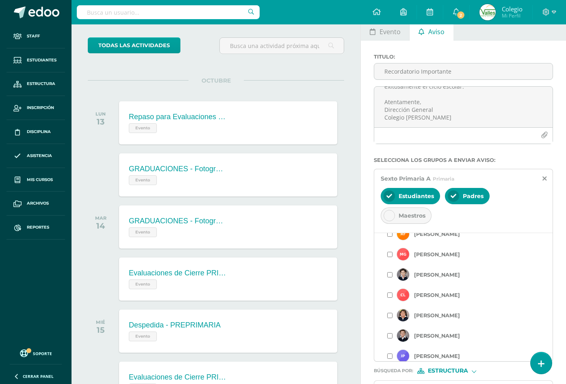
click at [389, 317] on input "checkbox" at bounding box center [389, 315] width 5 height 5
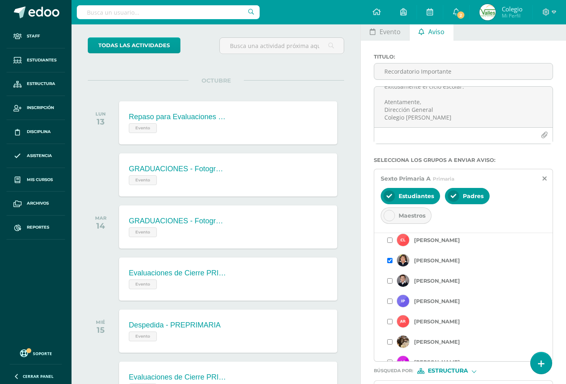
scroll to position [188, 0]
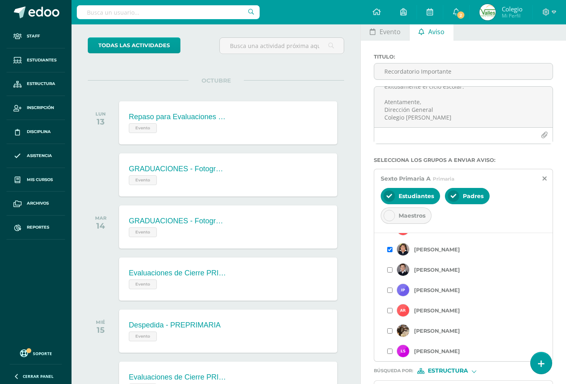
click at [391, 308] on input "checkbox" at bounding box center [389, 310] width 5 height 5
click at [392, 330] on input "checkbox" at bounding box center [389, 330] width 5 height 5
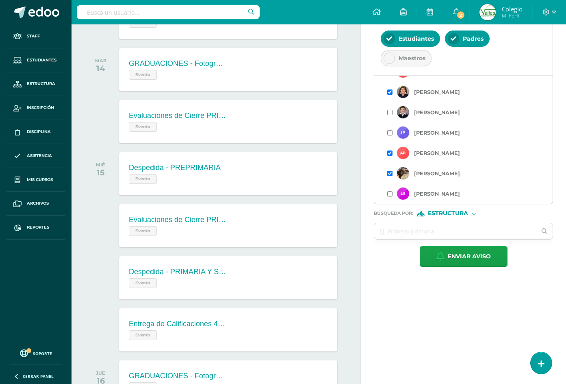
scroll to position [203, 0]
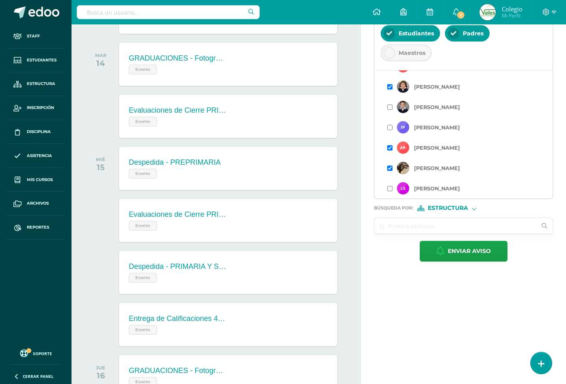
click at [444, 223] on input "text" at bounding box center [455, 226] width 162 height 16
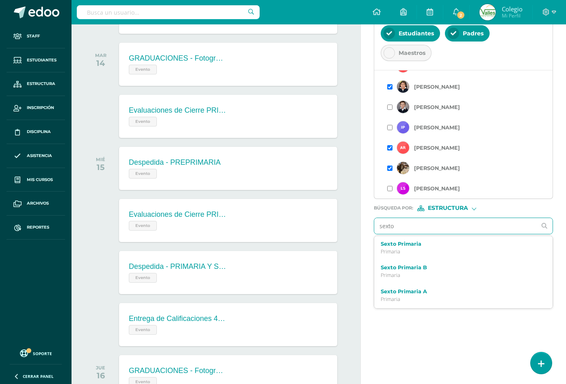
type input "sexto b"
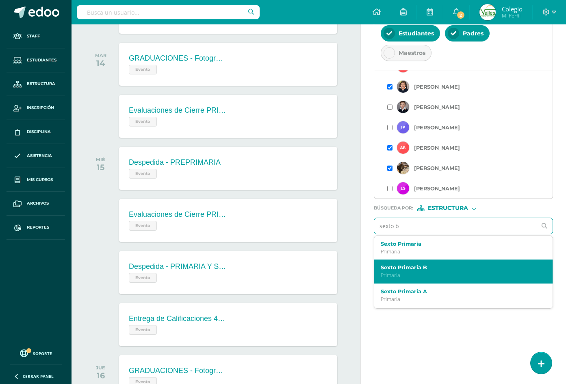
click at [432, 271] on div "Sexto Primaria B Primaria" at bounding box center [460, 271] width 159 height 14
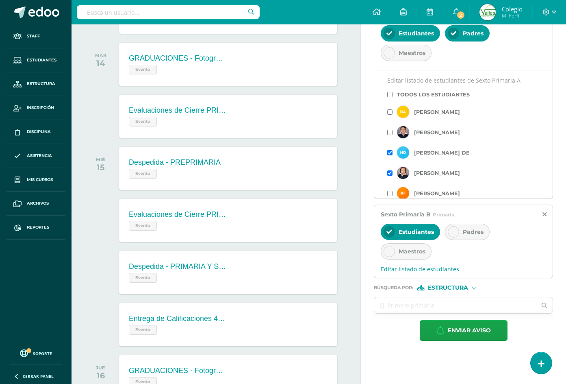
click at [457, 231] on div at bounding box center [453, 231] width 11 height 11
click at [425, 266] on span "Editar listado de estudiantes" at bounding box center [463, 269] width 165 height 8
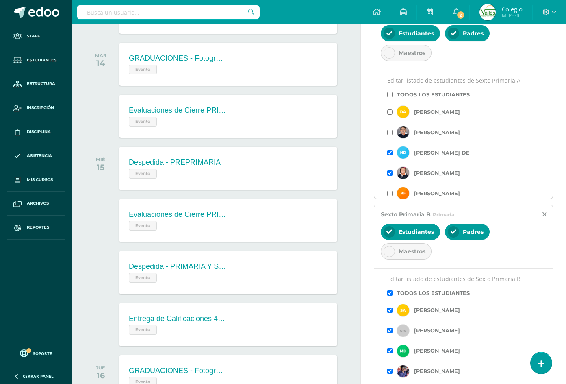
click at [387, 295] on div "Editar listado de estudiantes de Sexto Primaria B Todos los estudiantes Santiag…" at bounding box center [463, 332] width 178 height 128
click at [390, 293] on input "checkbox" at bounding box center [389, 292] width 5 height 5
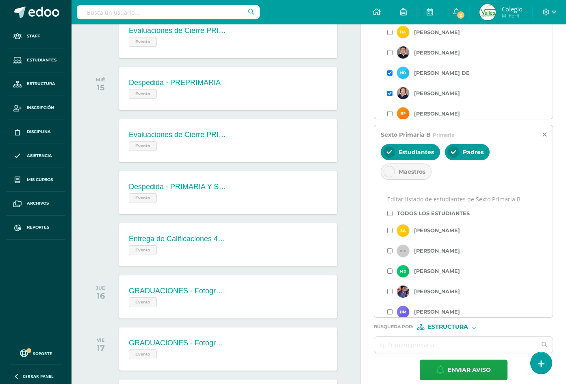
scroll to position [284, 0]
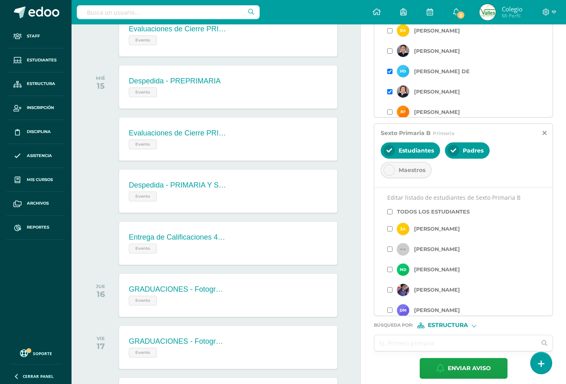
click at [387, 230] on input "checkbox" at bounding box center [389, 228] width 5 height 5
click at [391, 268] on input "checkbox" at bounding box center [389, 269] width 5 height 5
click at [393, 309] on input "checkbox" at bounding box center [389, 309] width 5 height 5
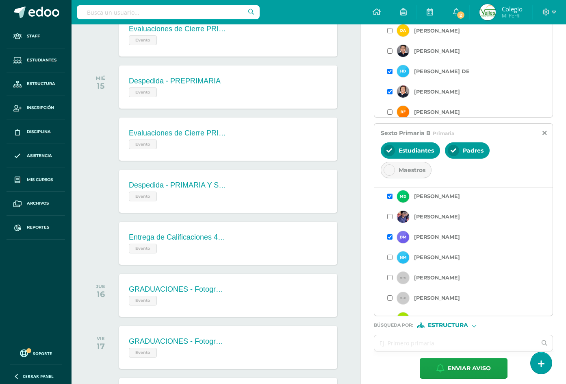
scroll to position [81, 0]
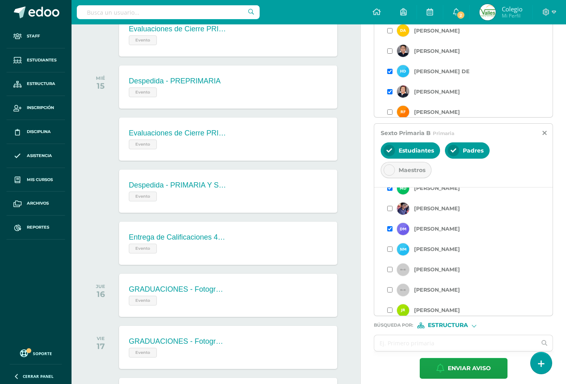
click at [389, 250] on input "checkbox" at bounding box center [389, 248] width 5 height 5
click at [389, 248] on input "checkbox" at bounding box center [389, 248] width 5 height 5
click at [389, 271] on input "checkbox" at bounding box center [389, 269] width 5 height 5
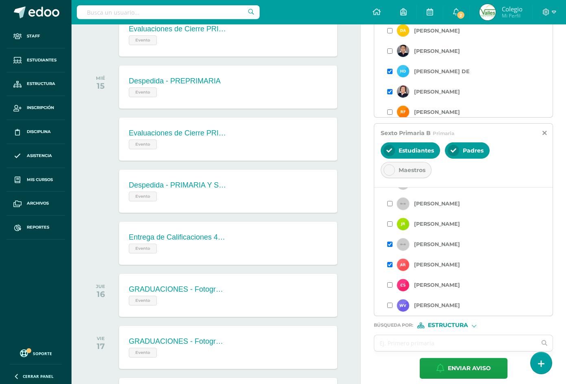
scroll to position [325, 0]
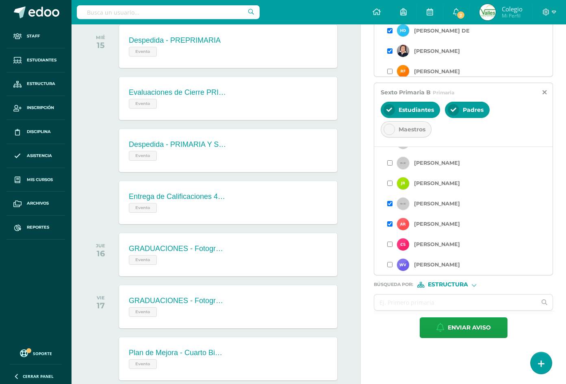
click at [389, 243] on input "checkbox" at bounding box center [389, 243] width 5 height 5
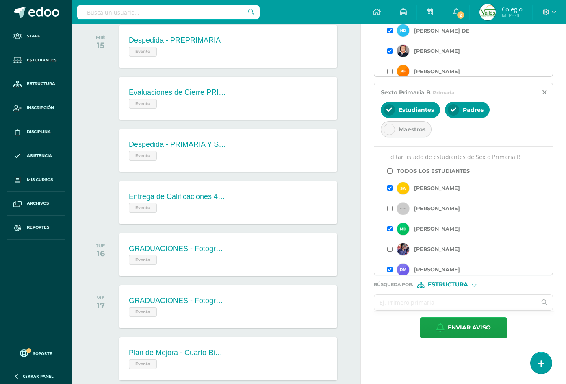
click at [427, 299] on input "text" at bounding box center [455, 302] width 162 height 16
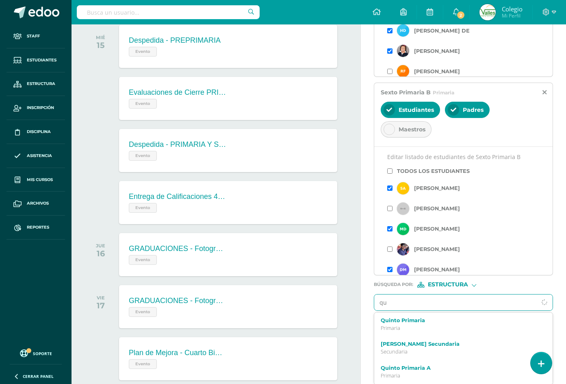
type input "q"
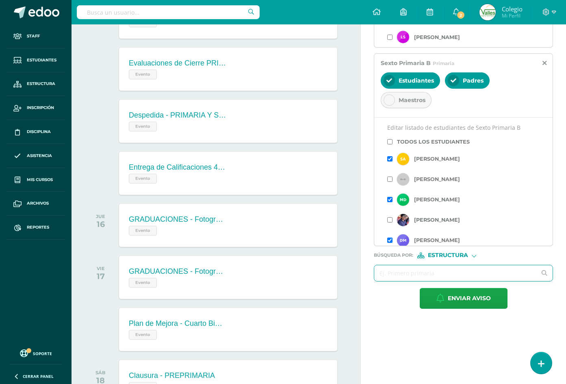
scroll to position [366, 0]
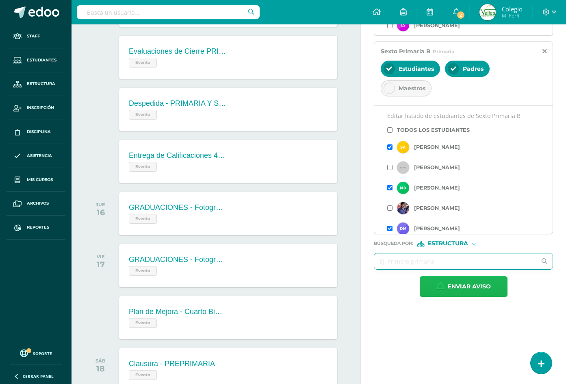
click at [462, 287] on span "Enviar aviso" at bounding box center [469, 286] width 43 height 20
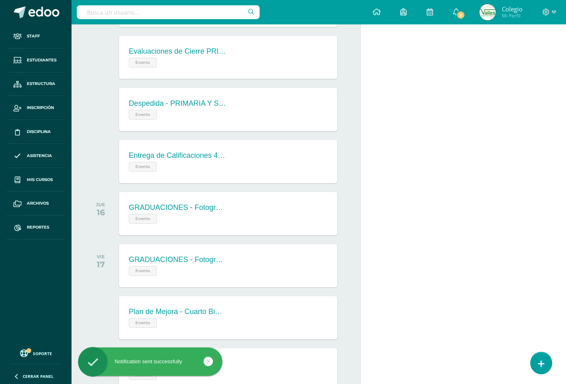
scroll to position [0, 0]
click at [49, 63] on span "Estudiantes" at bounding box center [42, 60] width 30 height 7
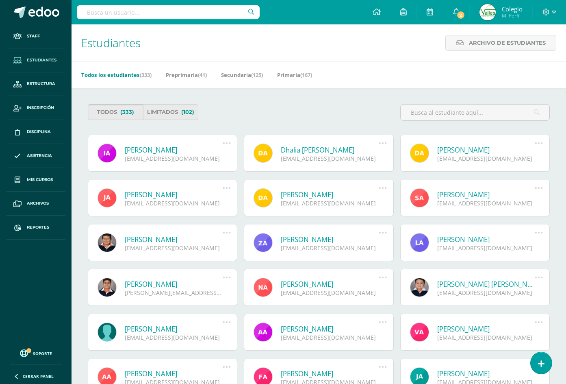
click at [117, 113] on link "Todos (333)" at bounding box center [115, 112] width 55 height 16
click at [245, 75] on link "Secundaria (125)" at bounding box center [242, 74] width 42 height 13
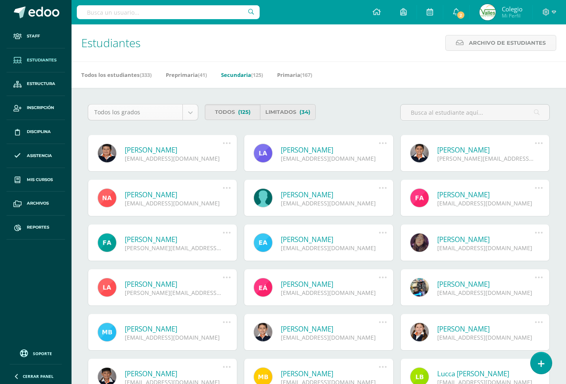
click at [191, 112] on body "Staff Estudiantes Estructura Inscripción Disciplina Asistencia Mis cursos Archi…" at bounding box center [283, 275] width 566 height 550
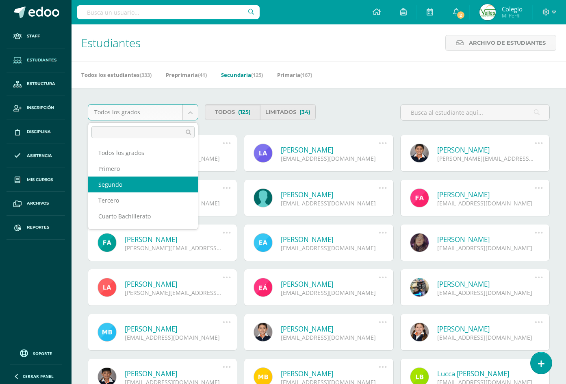
scroll to position [14, 0]
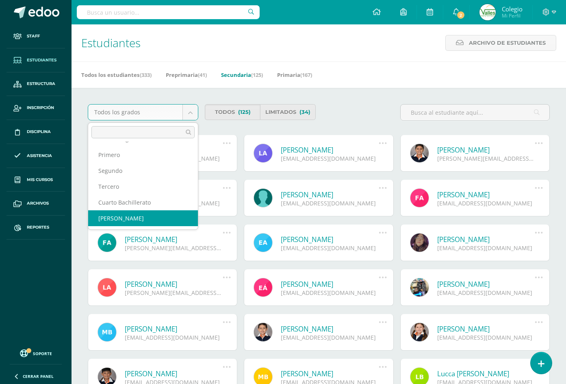
select select "17"
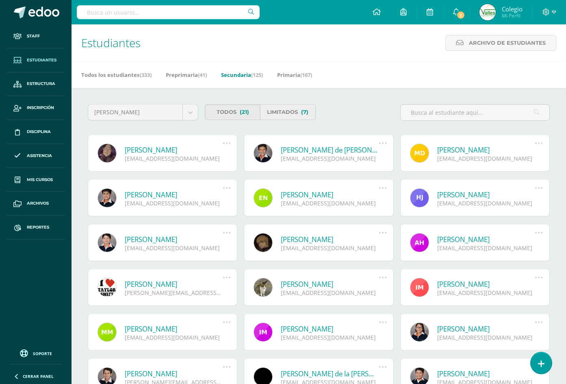
click at [289, 112] on link "Limitados (7)" at bounding box center [287, 112] width 55 height 16
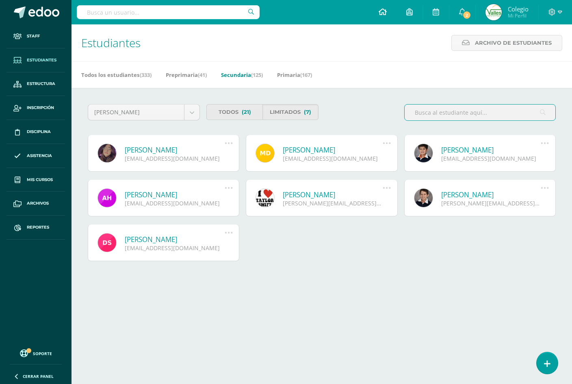
click at [380, 11] on icon at bounding box center [383, 11] width 8 height 7
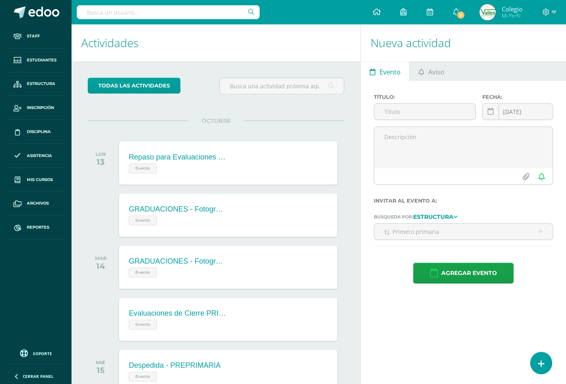
drag, startPoint x: 430, startPoint y: 72, endPoint x: 429, endPoint y: 80, distance: 7.8
click at [430, 73] on span "Aviso" at bounding box center [436, 72] width 16 height 20
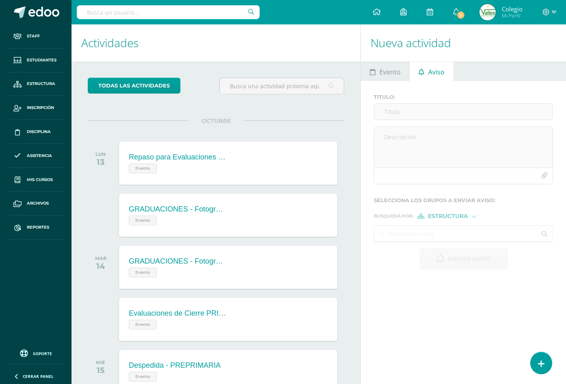
scroll to position [81, 0]
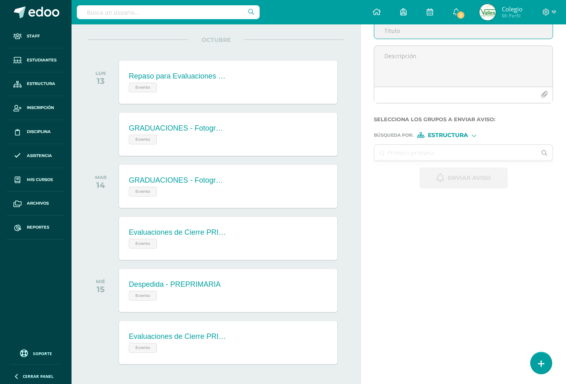
paste input "Recordatorio importante"
type input "Recordatorio importante"
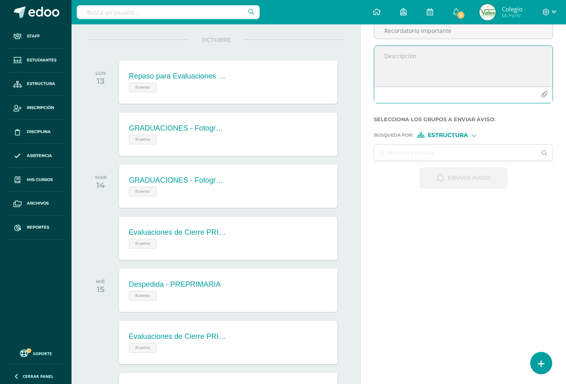
click at [386, 64] on textarea at bounding box center [463, 66] width 178 height 41
paste textarea "Estimados padres de familia: Reciban un cordial saludo. Nos encontramos muy cer…"
drag, startPoint x: 468, startPoint y: 63, endPoint x: 380, endPoint y: 65, distance: 88.2
click at [380, 65] on textarea "Estimados padres de familia: Reciban un cordial saludo. Nos encontramos muy cer…" at bounding box center [463, 66] width 178 height 41
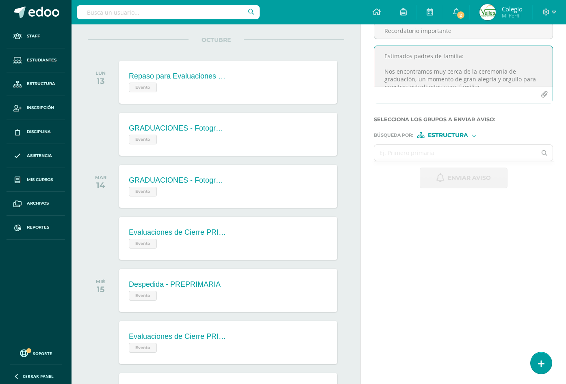
type textarea "Estimados padres de familia: Nos encontramos muy cerca de la ceremonia de gradu…"
click at [417, 156] on input "text" at bounding box center [455, 153] width 162 height 16
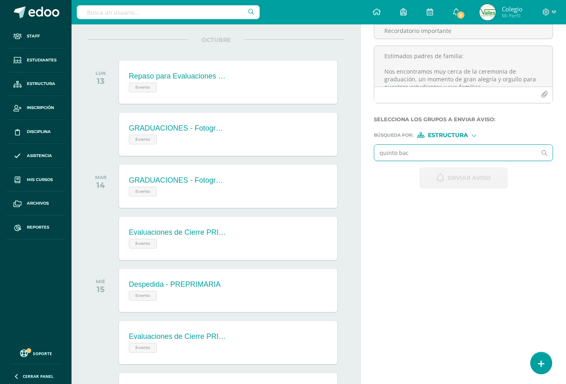
type input "quinto bach"
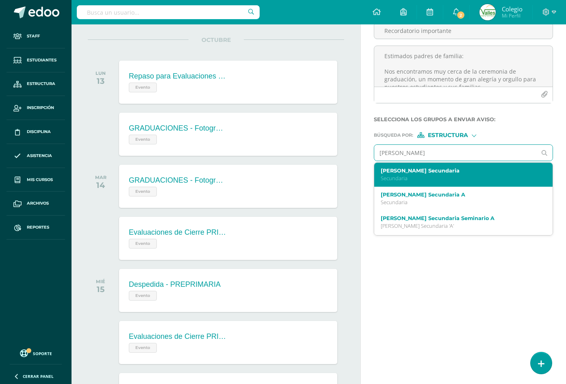
click at [421, 178] on p "Secundaria" at bounding box center [460, 178] width 159 height 7
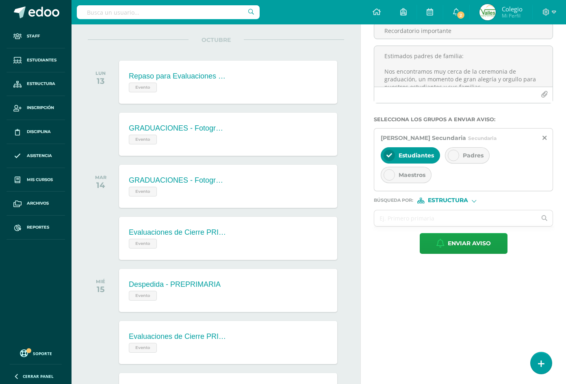
click at [476, 150] on div "Padres" at bounding box center [467, 155] width 45 height 16
click at [544, 136] on icon at bounding box center [545, 138] width 4 height 7
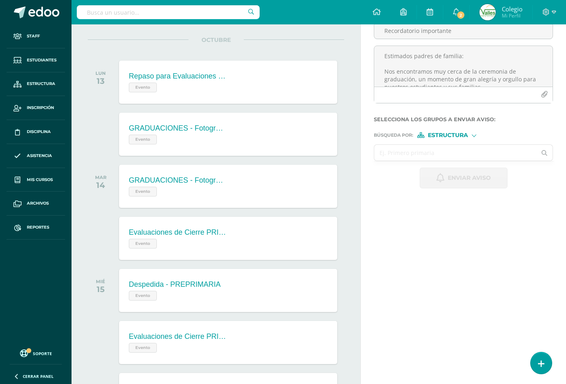
click at [384, 151] on input "text" at bounding box center [455, 153] width 162 height 16
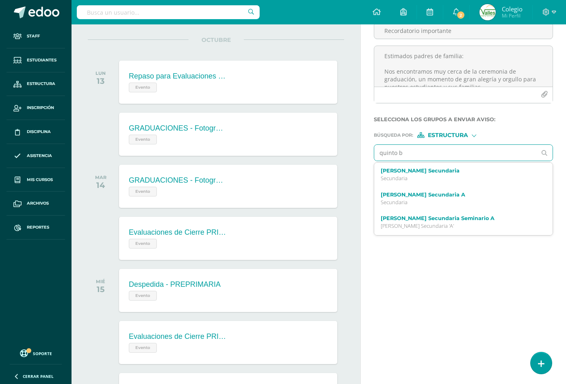
type input "quinto ba"
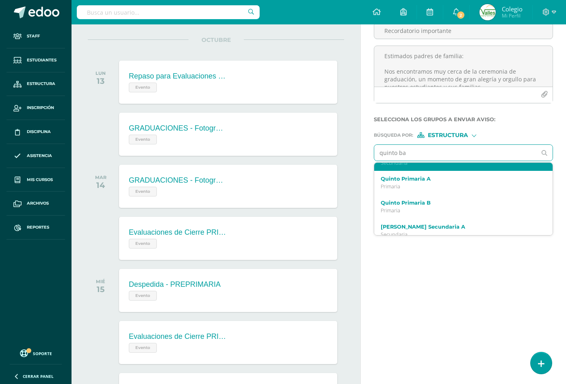
scroll to position [41, 0]
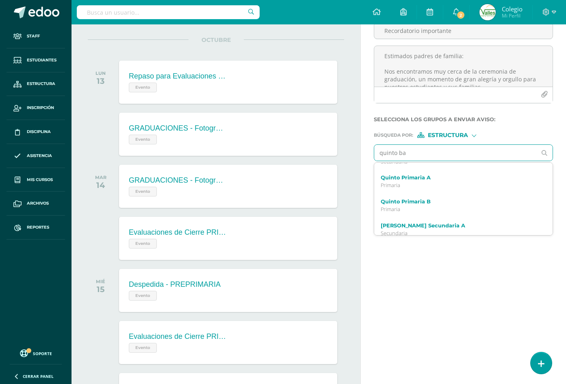
click at [416, 225] on label "Quinto Bachillerato Secundaria A" at bounding box center [460, 225] width 159 height 6
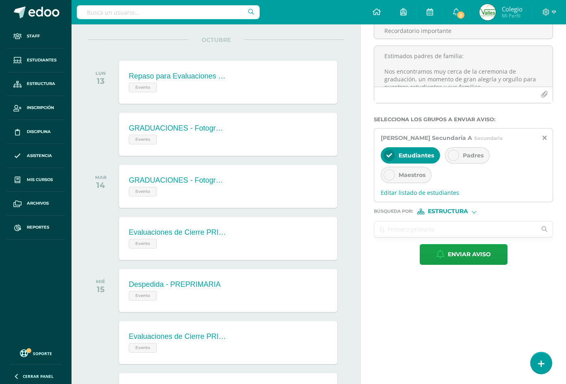
scroll to position [0, 0]
click at [480, 152] on span "Padres" at bounding box center [473, 155] width 21 height 7
click at [416, 193] on span "Editar listado de estudiantes" at bounding box center [463, 193] width 165 height 8
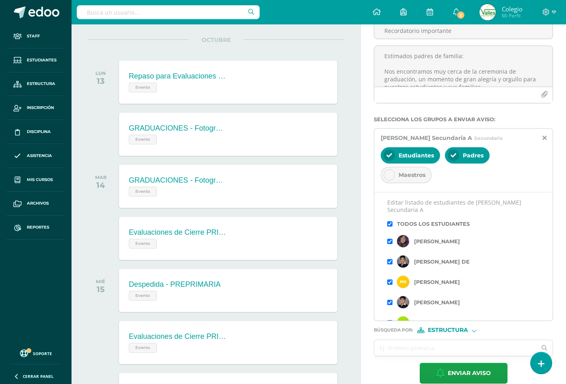
click at [387, 225] on input "checkbox" at bounding box center [389, 223] width 5 height 5
click at [391, 242] on input "checkbox" at bounding box center [389, 241] width 5 height 5
click at [390, 282] on input "checkbox" at bounding box center [389, 281] width 5 height 5
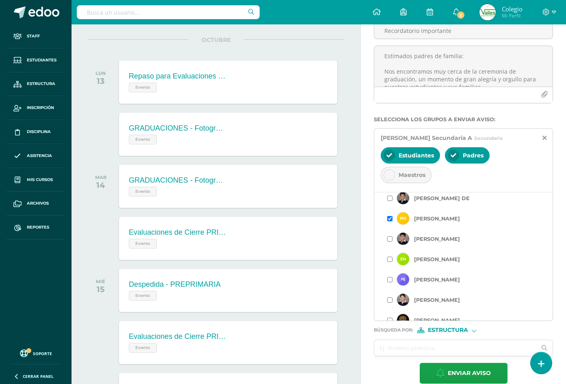
scroll to position [81, 0]
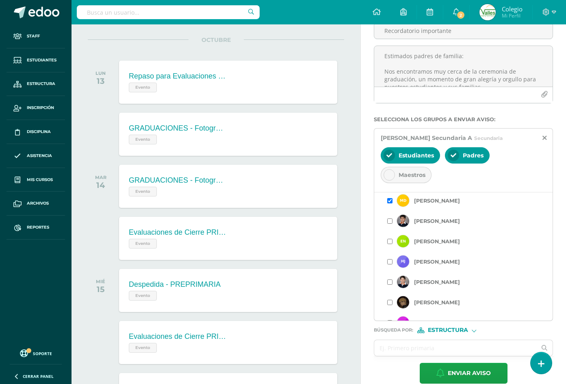
click at [389, 220] on input "checkbox" at bounding box center [389, 220] width 5 height 5
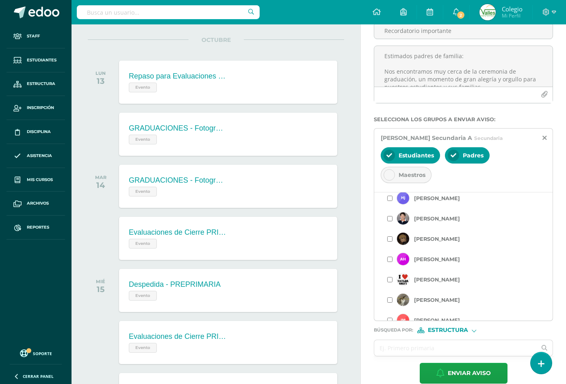
scroll to position [163, 0]
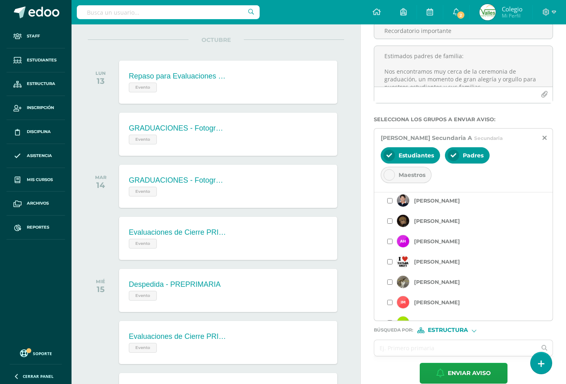
click at [388, 239] on input "checkbox" at bounding box center [389, 241] width 5 height 5
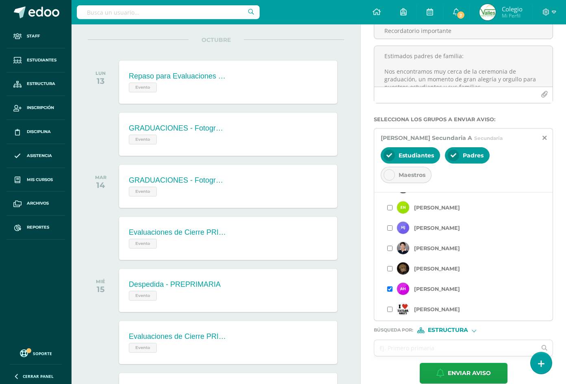
scroll to position [122, 0]
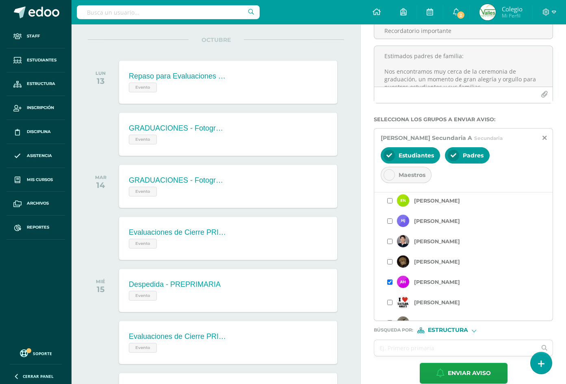
click at [392, 301] on input "checkbox" at bounding box center [389, 302] width 5 height 5
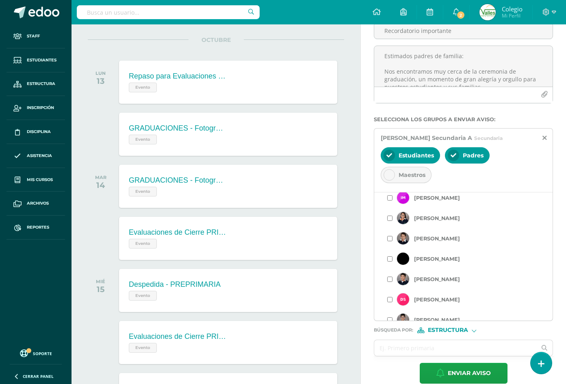
scroll to position [325, 0]
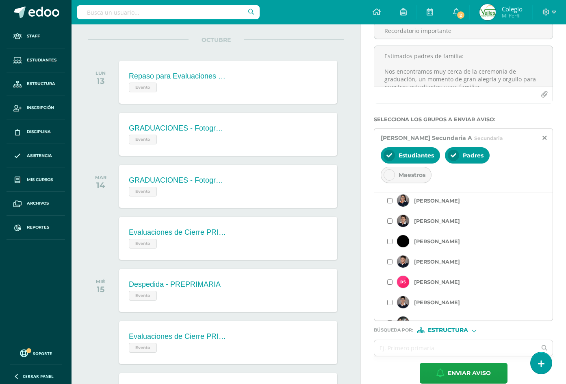
click at [391, 223] on input "checkbox" at bounding box center [389, 220] width 5 height 5
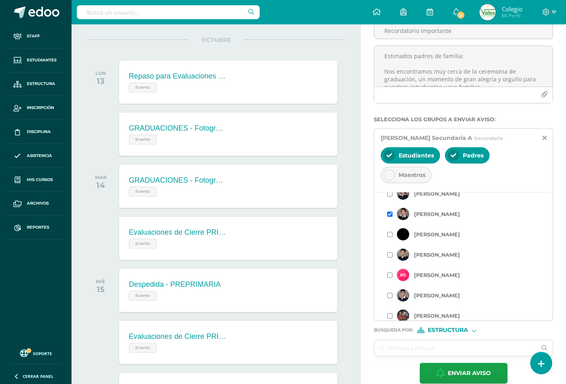
scroll to position [337, 0]
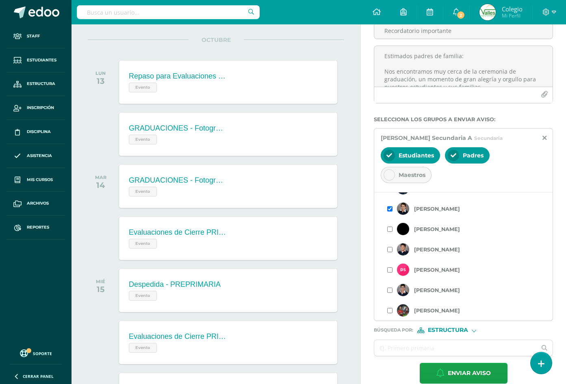
click at [387, 271] on input "checkbox" at bounding box center [389, 269] width 5 height 5
click at [463, 371] on span "Enviar aviso" at bounding box center [469, 373] width 43 height 20
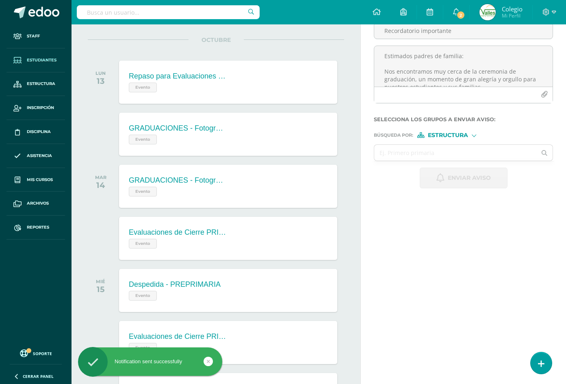
click at [52, 57] on span "Estudiantes" at bounding box center [42, 60] width 30 height 7
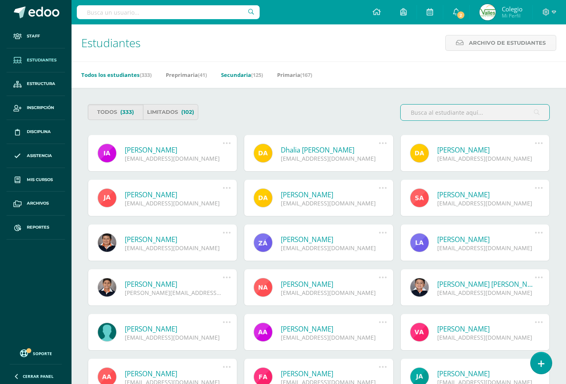
click at [245, 69] on link "Secundaria (125)" at bounding box center [242, 74] width 42 height 13
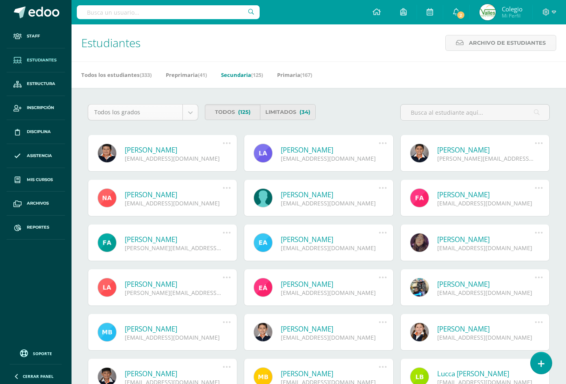
click at [194, 111] on body "Staff Estudiantes Estructura Inscripción Disciplina Asistencia Mis cursos Archi…" at bounding box center [283, 275] width 566 height 550
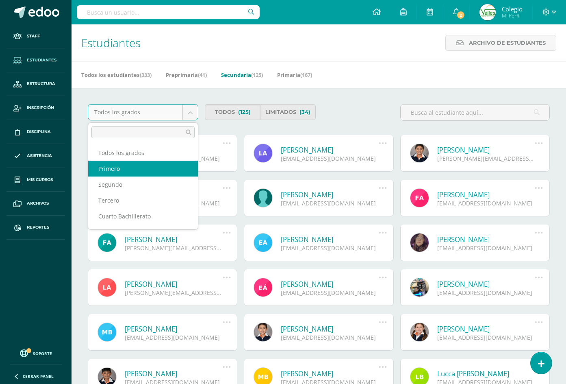
select select "13"
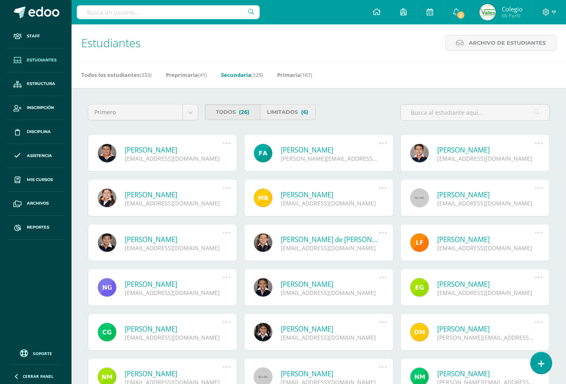
click at [280, 115] on link "Limitados (6)" at bounding box center [287, 112] width 55 height 16
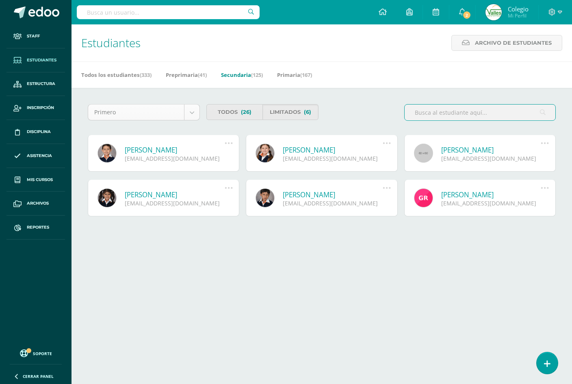
click at [190, 111] on body "Staff Estudiantes Estructura Inscripción Disciplina Asistencia Mis cursos Archi…" at bounding box center [286, 130] width 572 height 261
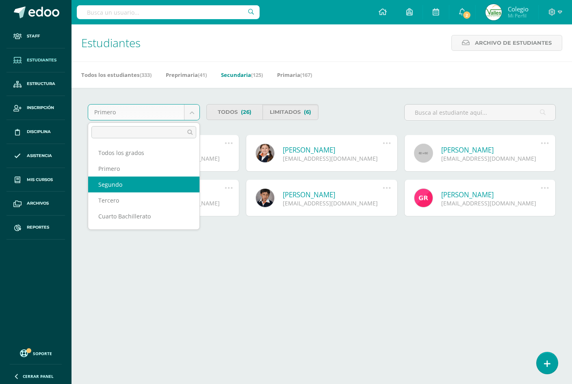
select select "14"
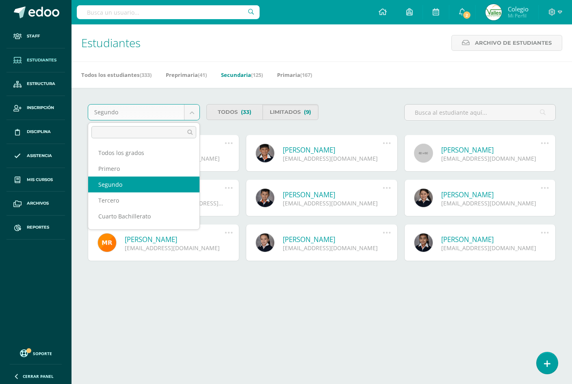
click at [193, 112] on body "Staff Estudiantes Estructura Inscripción Disciplina Asistencia Mis cursos Archi…" at bounding box center [286, 153] width 572 height 306
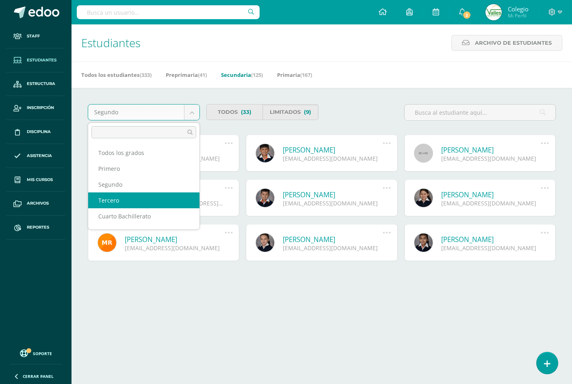
select select "15"
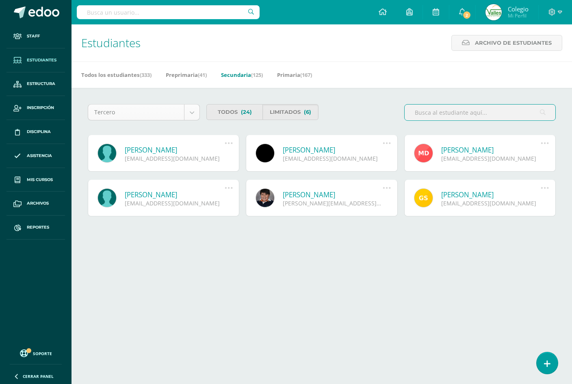
click at [190, 113] on body "Staff Estudiantes Estructura Inscripción Disciplina Asistencia Mis cursos Archi…" at bounding box center [286, 130] width 572 height 261
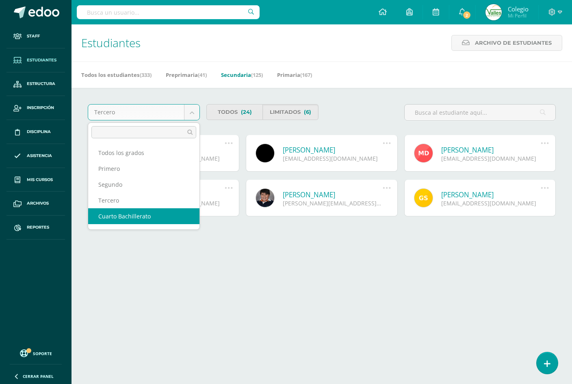
select select "16"
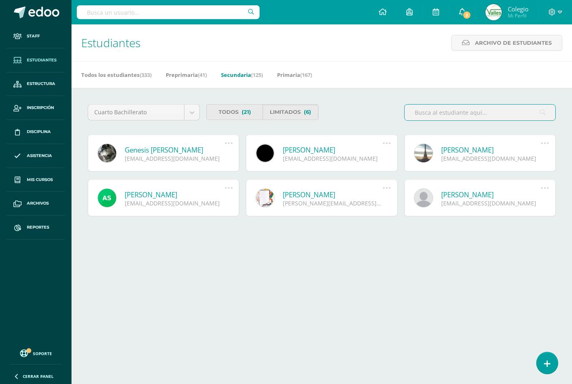
click at [468, 12] on span "2" at bounding box center [467, 15] width 9 height 9
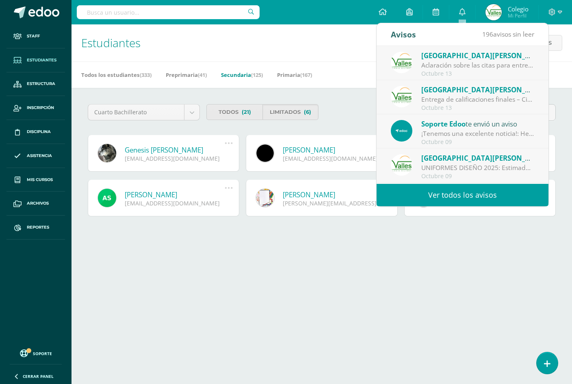
click at [430, 261] on html "Staff Estudiantes Estructura Inscripción Disciplina Asistencia Mis cursos Archi…" at bounding box center [286, 130] width 572 height 261
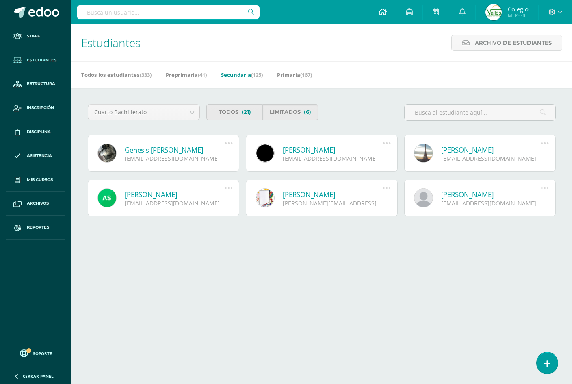
click at [382, 11] on icon at bounding box center [383, 11] width 8 height 7
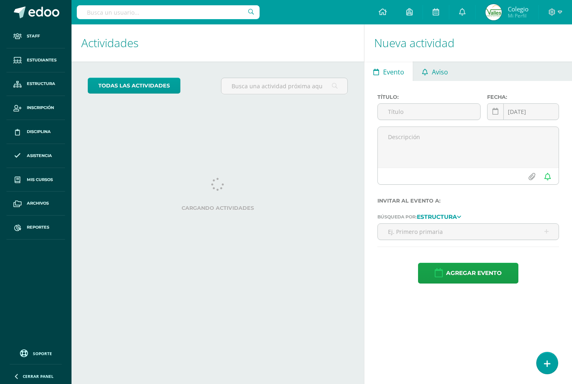
click at [441, 73] on span "Aviso" at bounding box center [440, 72] width 16 height 20
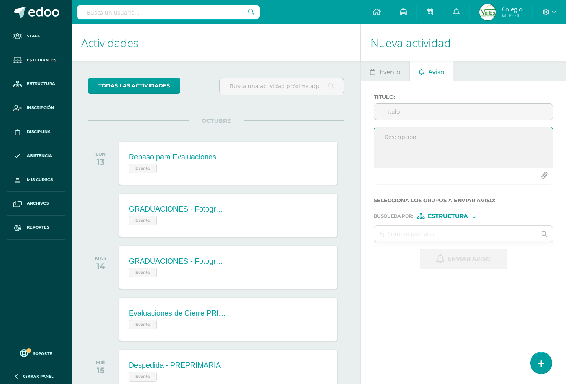
paste textarea "Estimados padres de familia: Reciban un cordial saludo. Nos acercamos con entus…"
click at [415, 146] on textarea "Estimados padres de familia: Reciban un cordial saludo. Nos acercamos con entus…" at bounding box center [463, 147] width 178 height 41
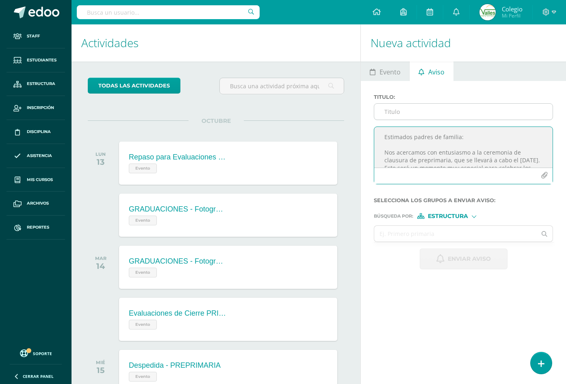
type textarea "Estimados padres de familia: Nos acercamos con entusiasmo a la ceremonia de cla…"
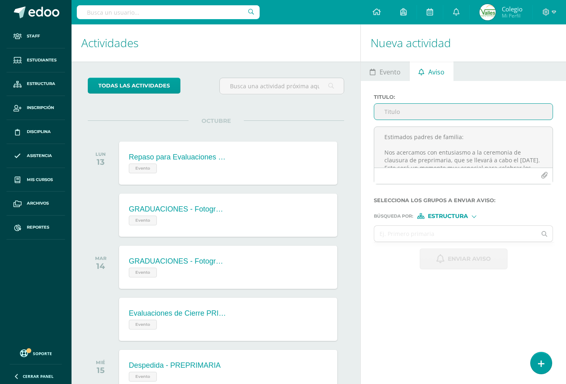
click at [401, 113] on input "Titulo :" at bounding box center [463, 112] width 178 height 16
paste input "Recordatorio importante"
type input "Recordatorio importante"
click at [469, 237] on input "text" at bounding box center [455, 234] width 162 height 16
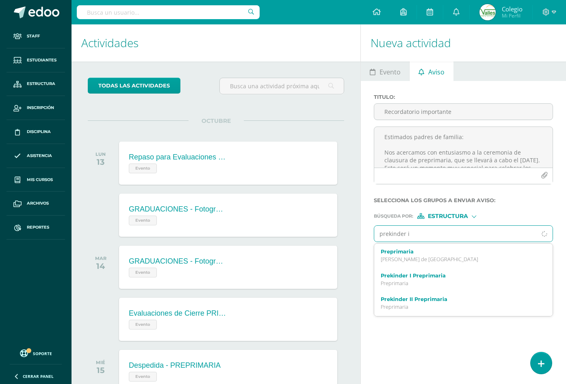
type input "prekinder ii"
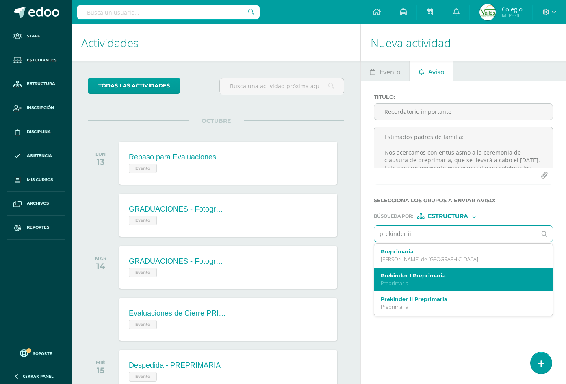
scroll to position [41, 0]
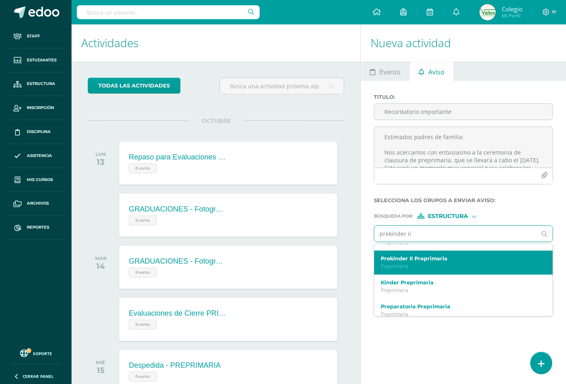
click at [443, 263] on p "Preprimaria" at bounding box center [460, 266] width 159 height 7
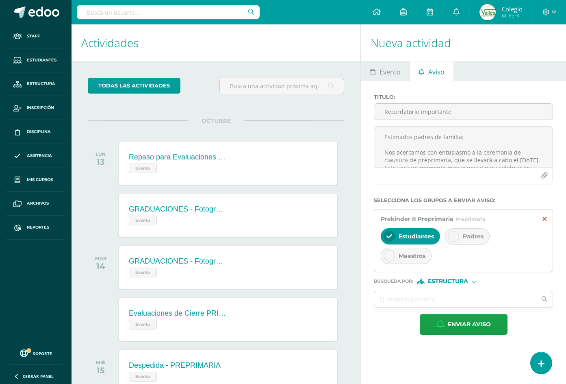
click at [545, 220] on icon at bounding box center [545, 218] width 4 height 7
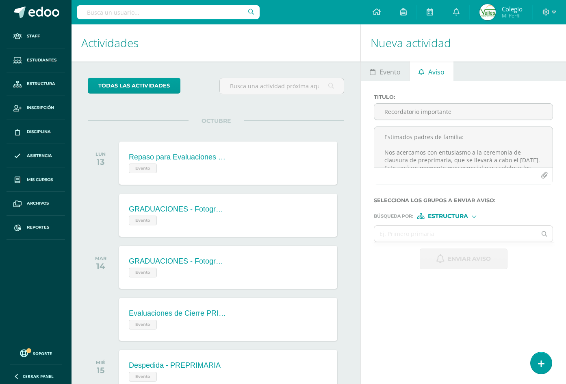
click at [480, 215] on label "Búsqueda por : Estructura Estructura Persona" at bounding box center [463, 216] width 179 height 6
click at [475, 216] on div at bounding box center [474, 215] width 4 height 4
click at [443, 236] on span "Persona" at bounding box center [450, 237] width 29 height 4
click at [410, 233] on input "text" at bounding box center [455, 234] width 162 height 16
paste input "[PERSON_NAME]"
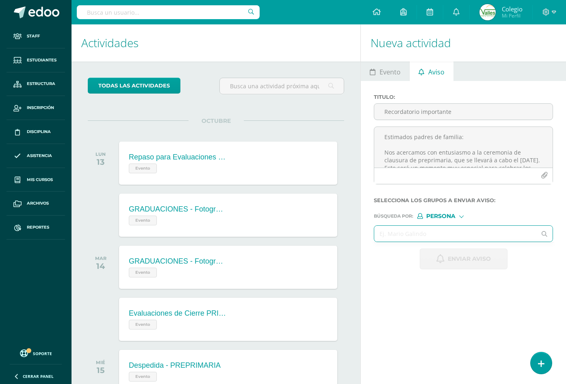
type input "[PERSON_NAME]"
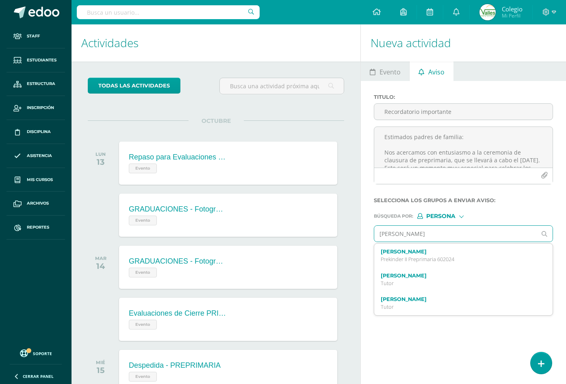
click at [419, 254] on div "[PERSON_NAME] Prekinder II Preprimaria 602024" at bounding box center [460, 255] width 159 height 14
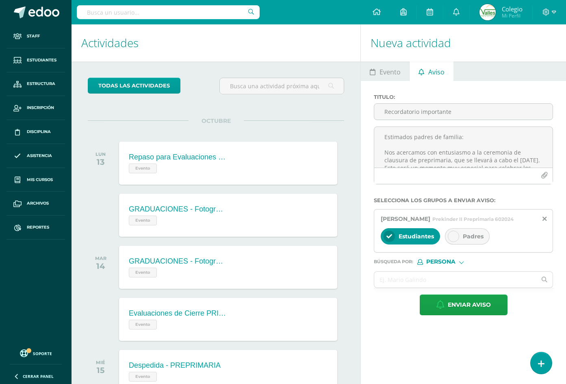
click at [468, 235] on span "Padres" at bounding box center [473, 235] width 21 height 7
click at [406, 280] on input "text" at bounding box center [455, 279] width 162 height 16
paste input "[PERSON_NAME]"
type input "[PERSON_NAME]"
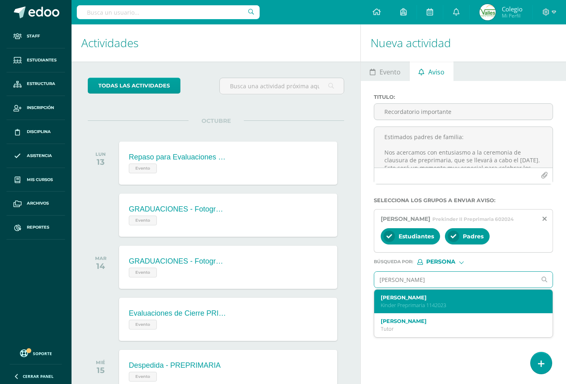
click at [435, 295] on label "[PERSON_NAME]" at bounding box center [460, 297] width 159 height 6
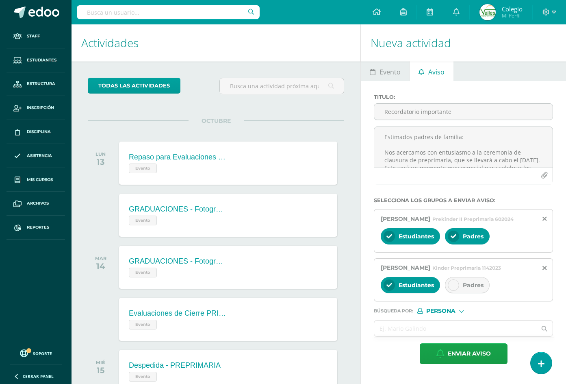
click at [465, 283] on span "Padres" at bounding box center [473, 284] width 21 height 7
click at [391, 332] on input "text" at bounding box center [455, 328] width 162 height 16
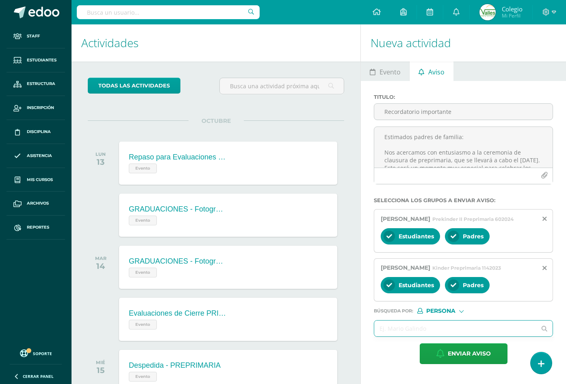
paste input "[PERSON_NAME]"
type input "[PERSON_NAME]"
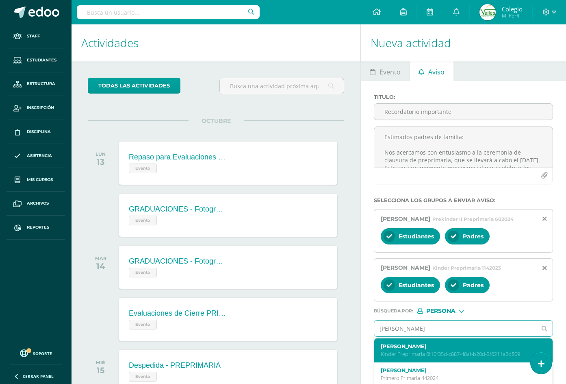
click at [404, 346] on label "[PERSON_NAME]" at bounding box center [460, 346] width 159 height 6
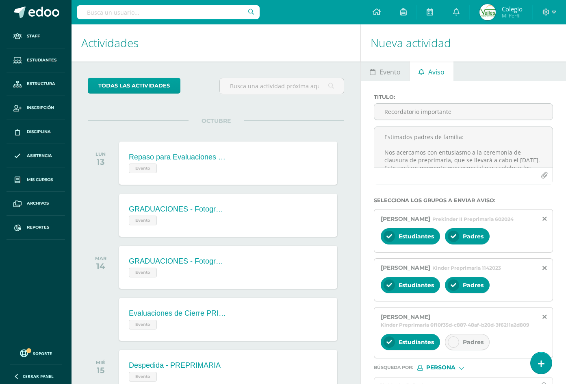
click at [463, 337] on div "Padres" at bounding box center [467, 342] width 45 height 16
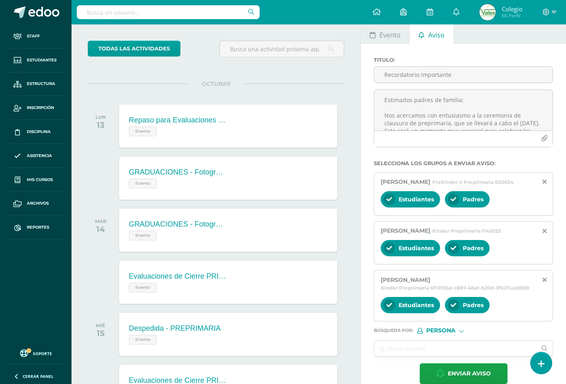
scroll to position [112, 0]
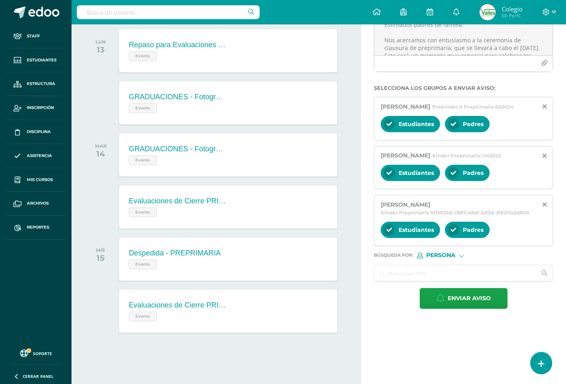
click at [404, 265] on input "text" at bounding box center [455, 273] width 162 height 16
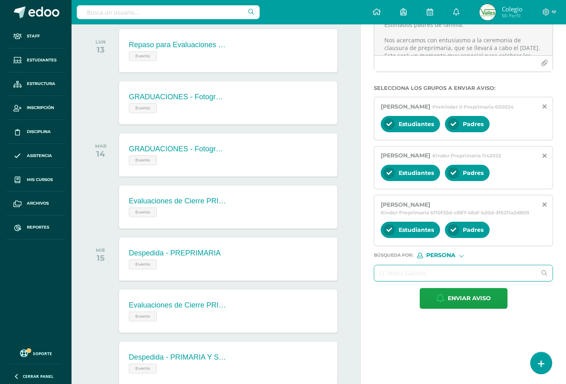
paste input "[PERSON_NAME] De la [PERSON_NAME]"
type input "[PERSON_NAME] De la [PERSON_NAME]"
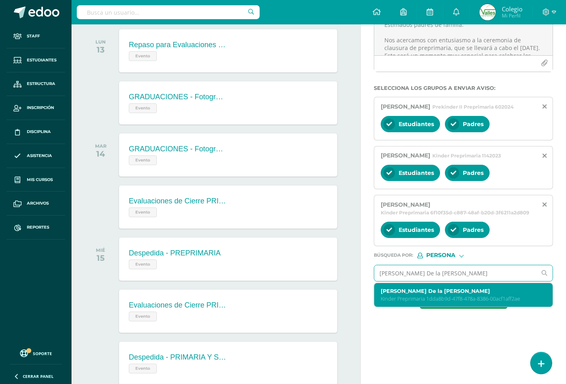
click at [408, 295] on p "Kinder Preprimaria 1dda8b9d-47f8-478a-8386-00acf1aff2ae" at bounding box center [460, 298] width 159 height 7
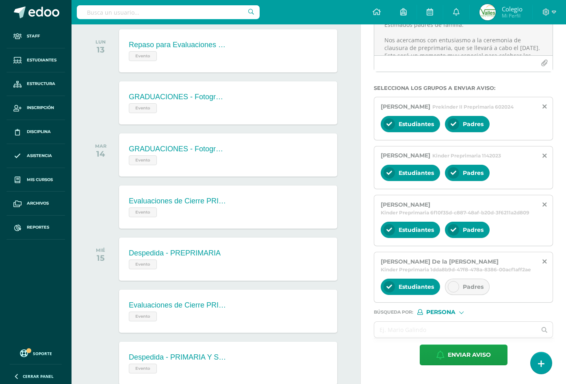
click at [458, 285] on div at bounding box center [453, 286] width 11 height 11
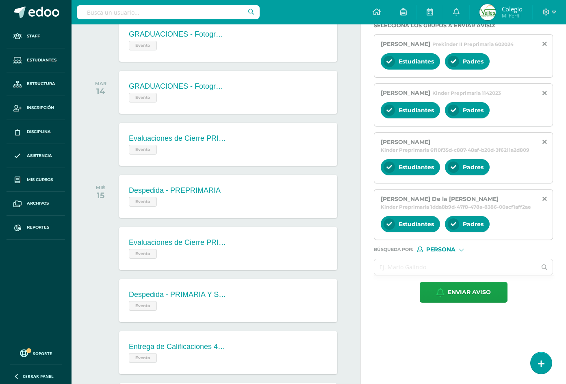
scroll to position [193, 0]
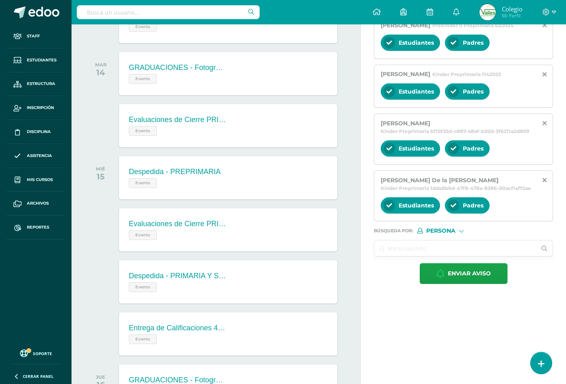
click at [396, 251] on input "text" at bounding box center [455, 248] width 162 height 16
paste input "[PERSON_NAME]"
type input "[PERSON_NAME]"
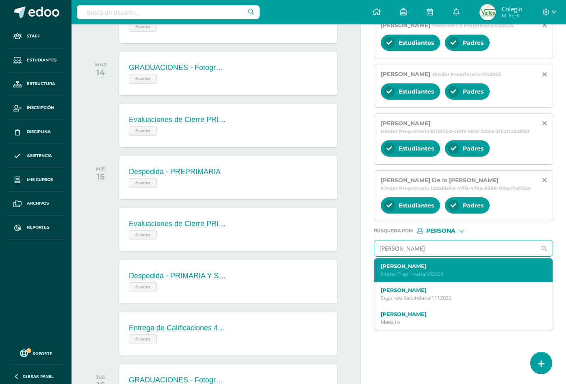
click at [397, 274] on p "Kinder Preprimaria 562024" at bounding box center [460, 273] width 159 height 7
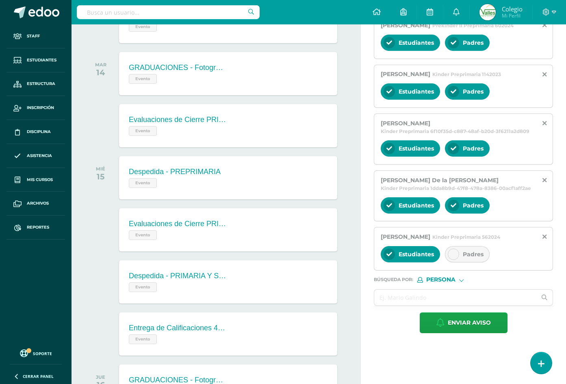
click at [458, 260] on div at bounding box center [453, 253] width 11 height 11
click at [394, 303] on input "text" at bounding box center [455, 297] width 162 height 16
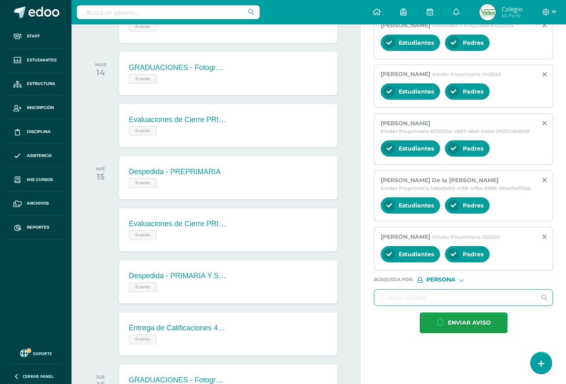
paste input "[PERSON_NAME]"
type input "[PERSON_NAME]"
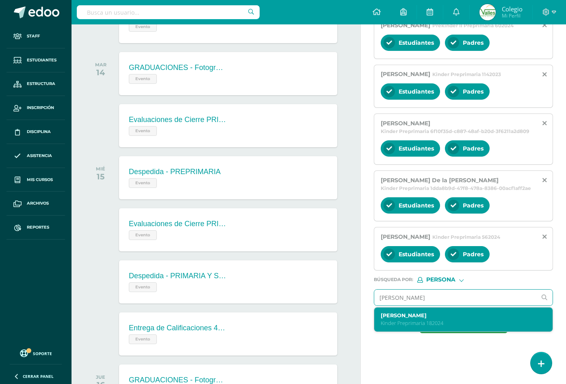
click at [406, 326] on p "Kinder Preprimaria 182024" at bounding box center [460, 322] width 159 height 7
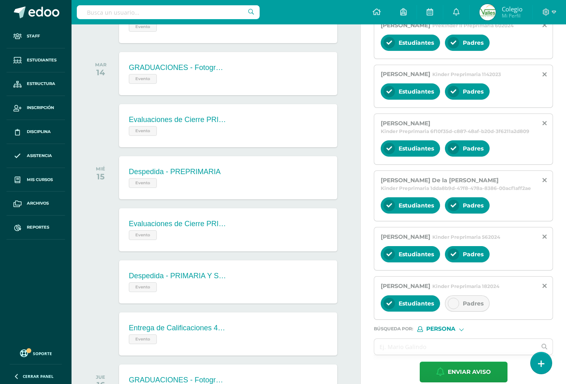
click at [476, 304] on div "Padres" at bounding box center [467, 303] width 45 height 16
click at [382, 352] on input "text" at bounding box center [455, 347] width 162 height 16
paste input "[PERSON_NAME]"
type input "[PERSON_NAME]"
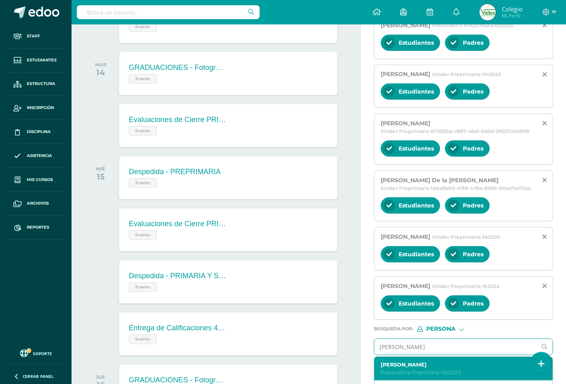
click at [387, 367] on label "[PERSON_NAME]" at bounding box center [460, 364] width 159 height 6
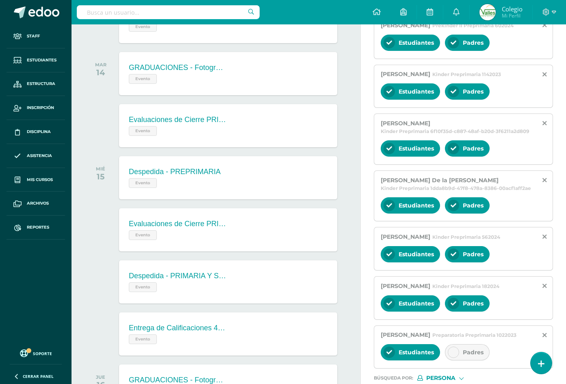
click at [456, 360] on div "Padres" at bounding box center [467, 352] width 45 height 16
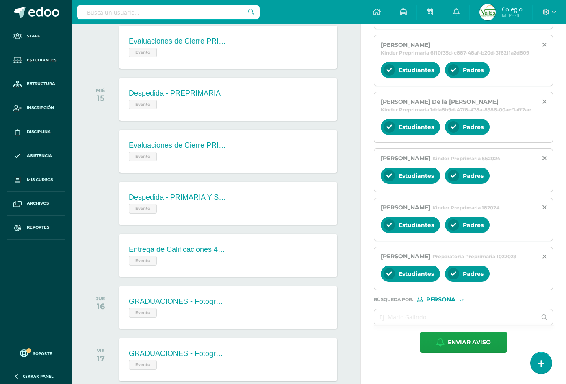
scroll to position [275, 0]
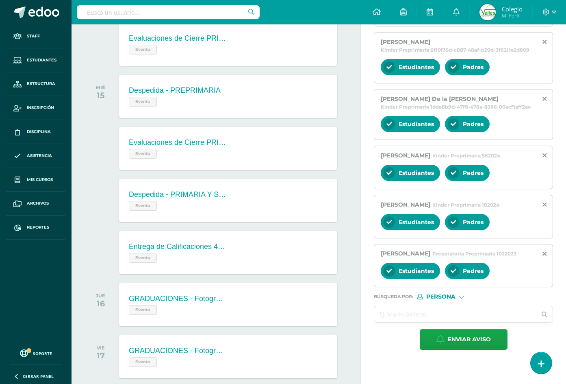
click at [393, 322] on input "text" at bounding box center [455, 314] width 162 height 16
paste input "[PERSON_NAME]"
type input "[PERSON_NAME]"
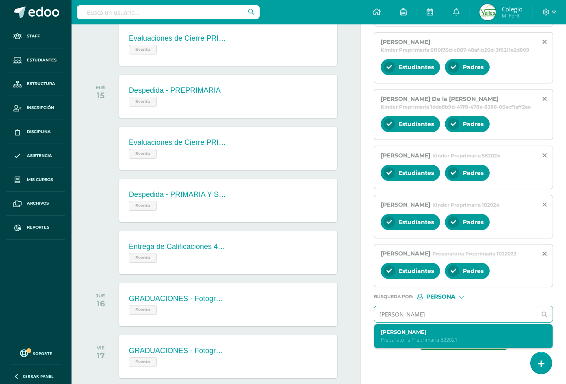
click at [400, 335] on label "[PERSON_NAME]" at bounding box center [460, 332] width 159 height 6
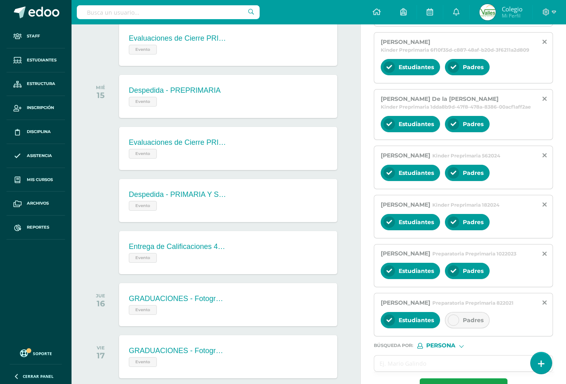
click at [463, 324] on span "Padres" at bounding box center [473, 319] width 21 height 7
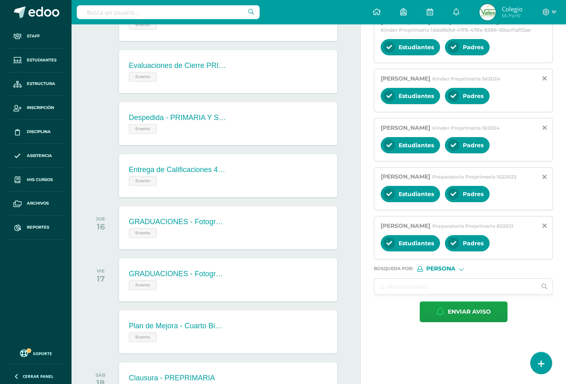
scroll to position [356, 0]
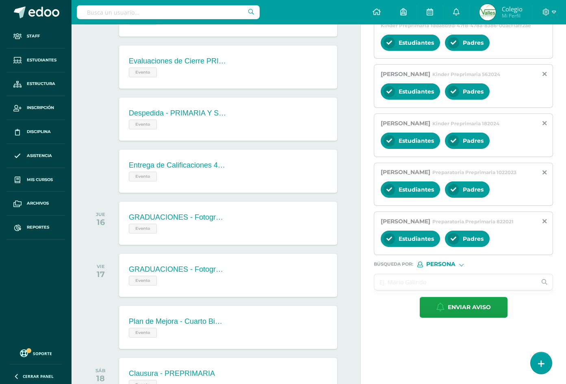
click at [417, 290] on input "text" at bounding box center [455, 282] width 162 height 16
paste input "[PERSON_NAME]"
type input "[PERSON_NAME]"
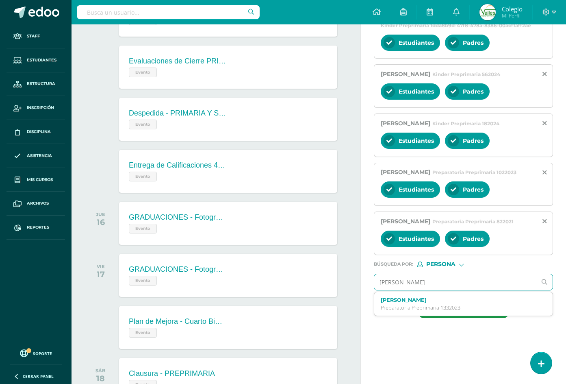
click at [431, 303] on label "[PERSON_NAME]" at bounding box center [460, 300] width 159 height 6
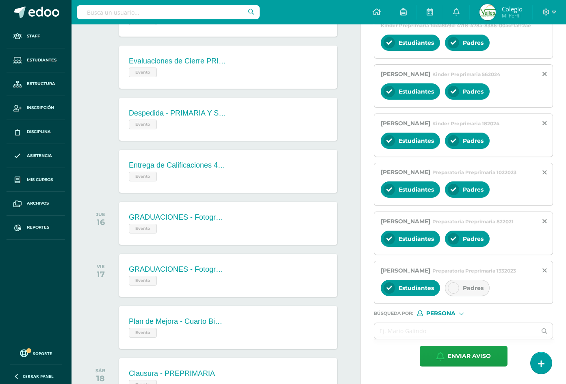
click at [467, 291] on span "Padres" at bounding box center [473, 287] width 21 height 7
click at [408, 339] on input "text" at bounding box center [455, 331] width 162 height 16
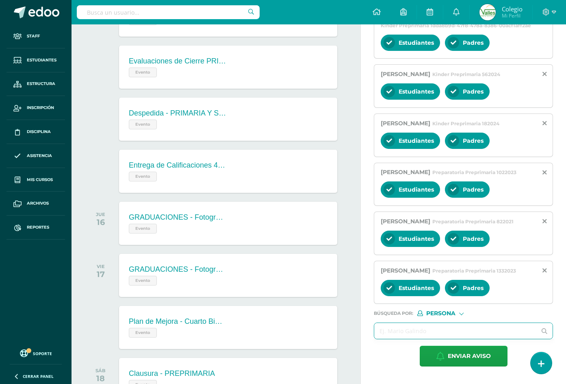
paste input "[PERSON_NAME]"
type input "[PERSON_NAME]"
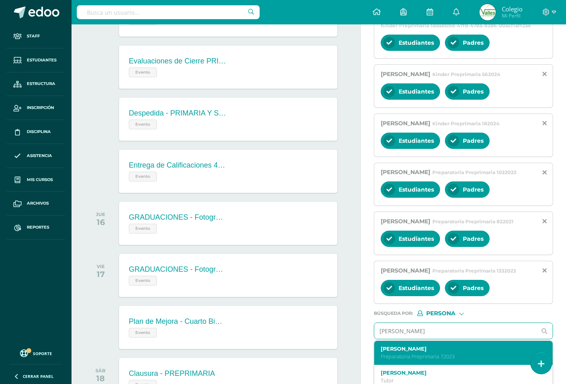
click at [413, 352] on label "[PERSON_NAME]" at bounding box center [460, 348] width 159 height 6
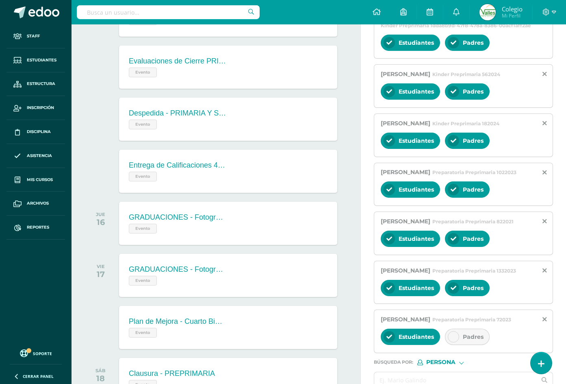
click at [462, 345] on div "Padres" at bounding box center [467, 336] width 45 height 16
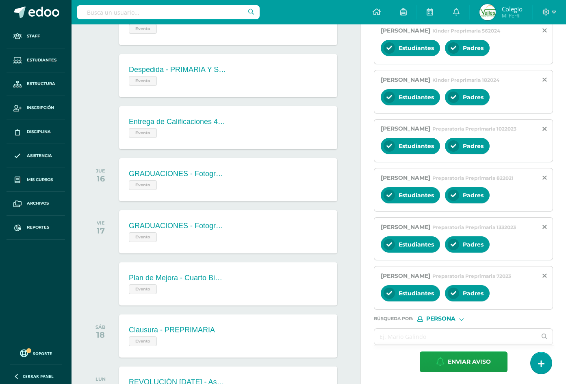
scroll to position [478, 0]
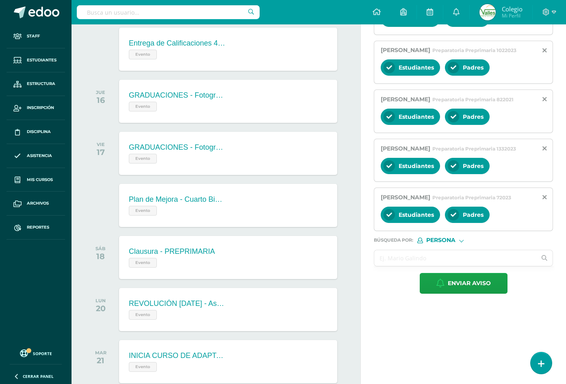
click at [417, 266] on input "text" at bounding box center [455, 258] width 162 height 16
paste input "Hinata [PERSON_NAME]"
type input "Hinata [PERSON_NAME]"
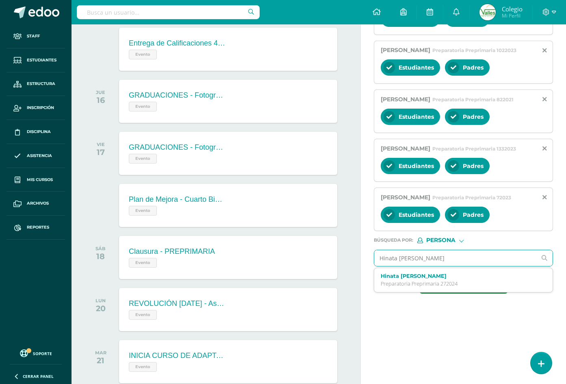
drag, startPoint x: 419, startPoint y: 325, endPoint x: 423, endPoint y: 323, distance: 4.8
click p "Preparatoria Preprimaria 272024"
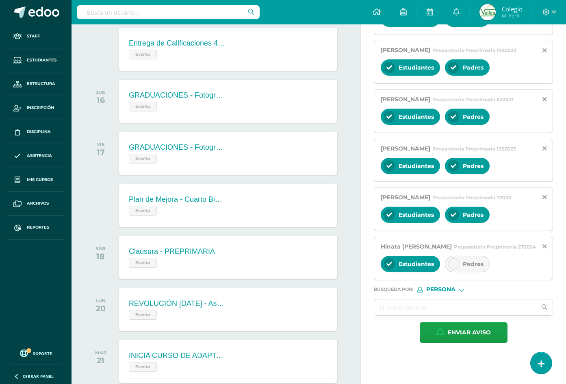
click span "Padres"
click input "text"
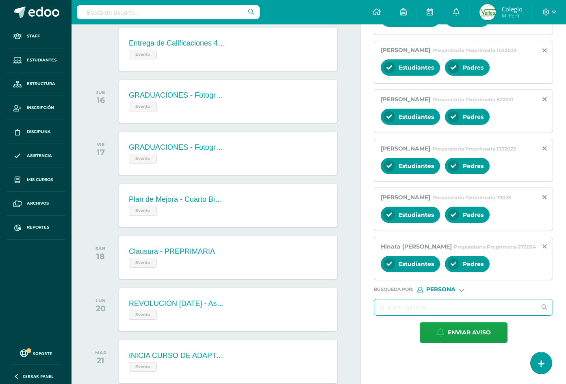
paste input "[PERSON_NAME]"
type input "[PERSON_NAME]"
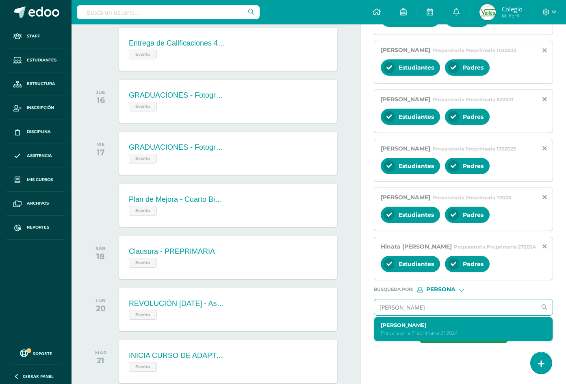
click label "[PERSON_NAME]"
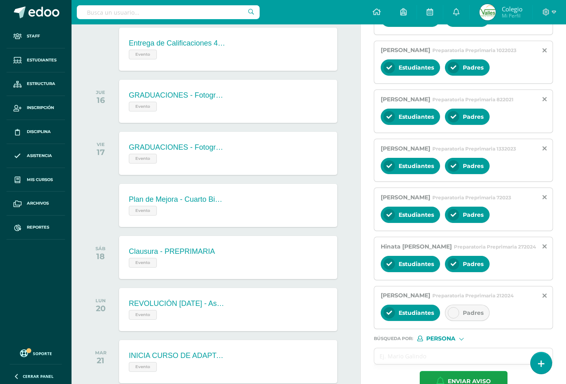
click div "Padres"
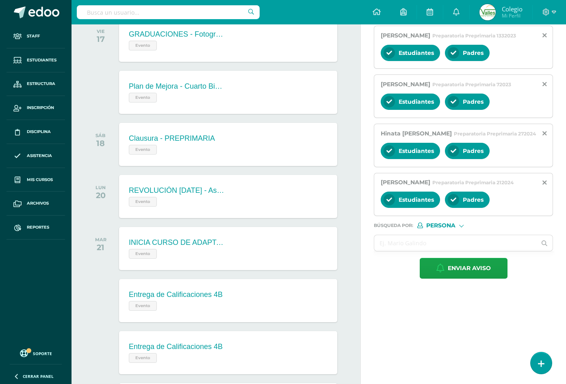
scroll to position [600, 0]
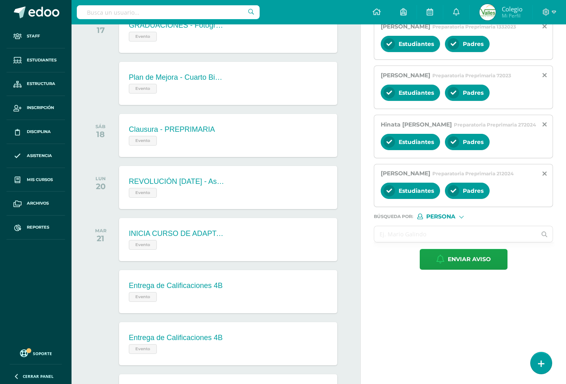
click input "text"
paste input "[PERSON_NAME]"
type input "[PERSON_NAME]"
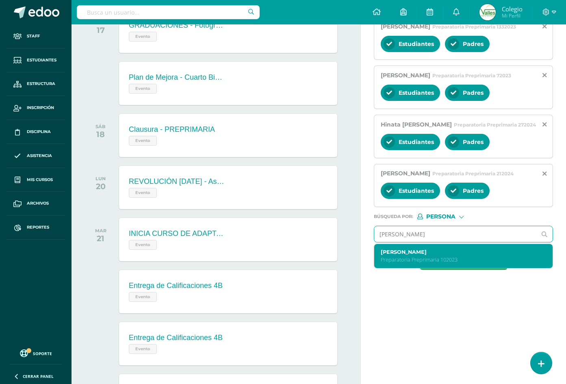
click label "[PERSON_NAME]"
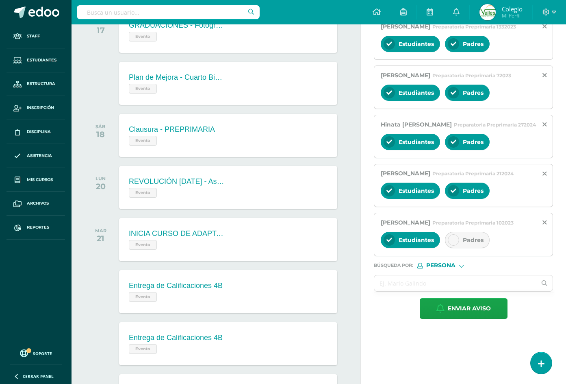
click div "Padres"
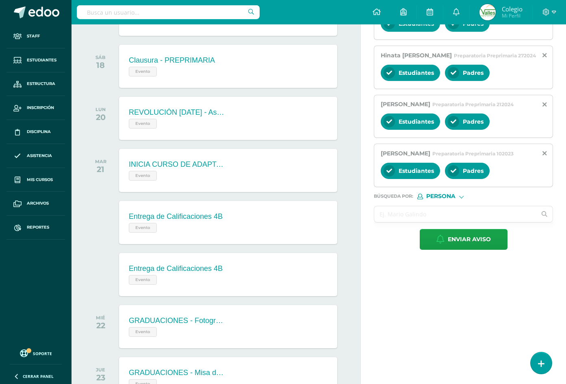
scroll to position [681, 0]
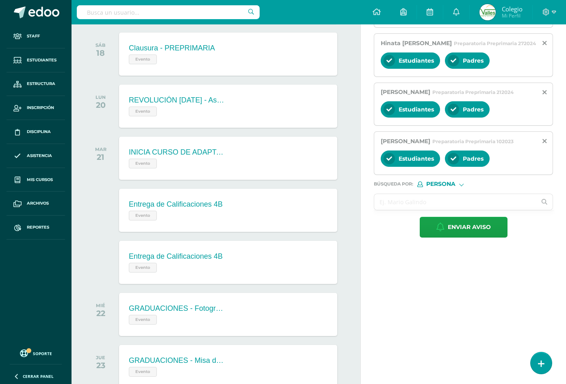
click input "text"
paste input "[PERSON_NAME]"
type input "[PERSON_NAME]"
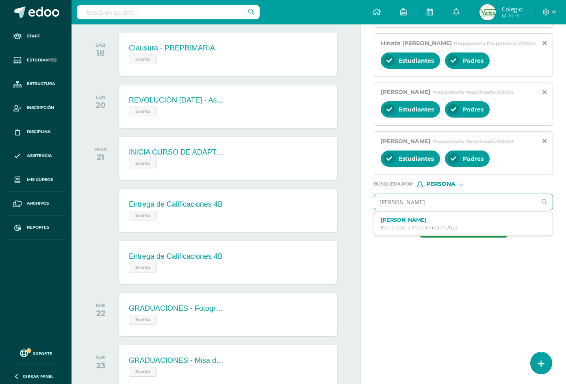
click label "[PERSON_NAME]"
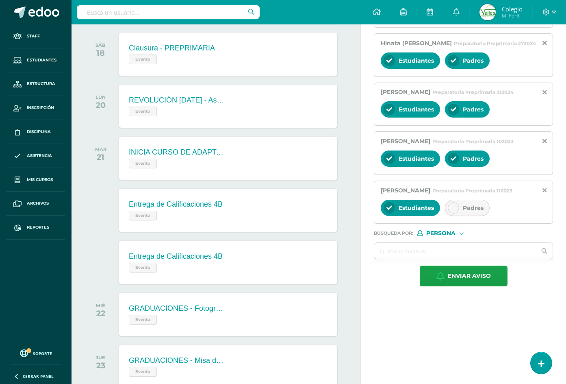
click span "Padres"
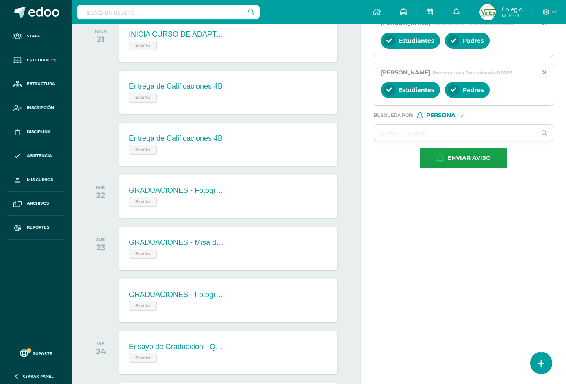
scroll to position [803, 0]
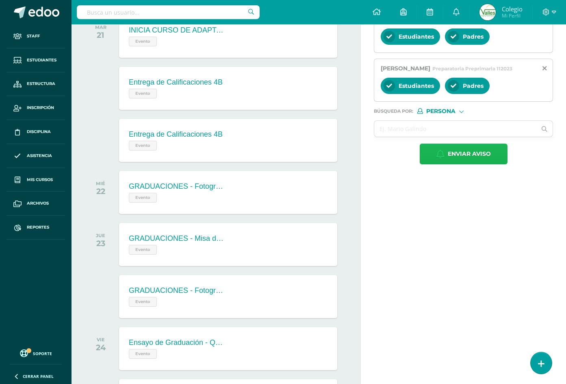
click span "Enviar aviso"
